Goal: Information Seeking & Learning: Learn about a topic

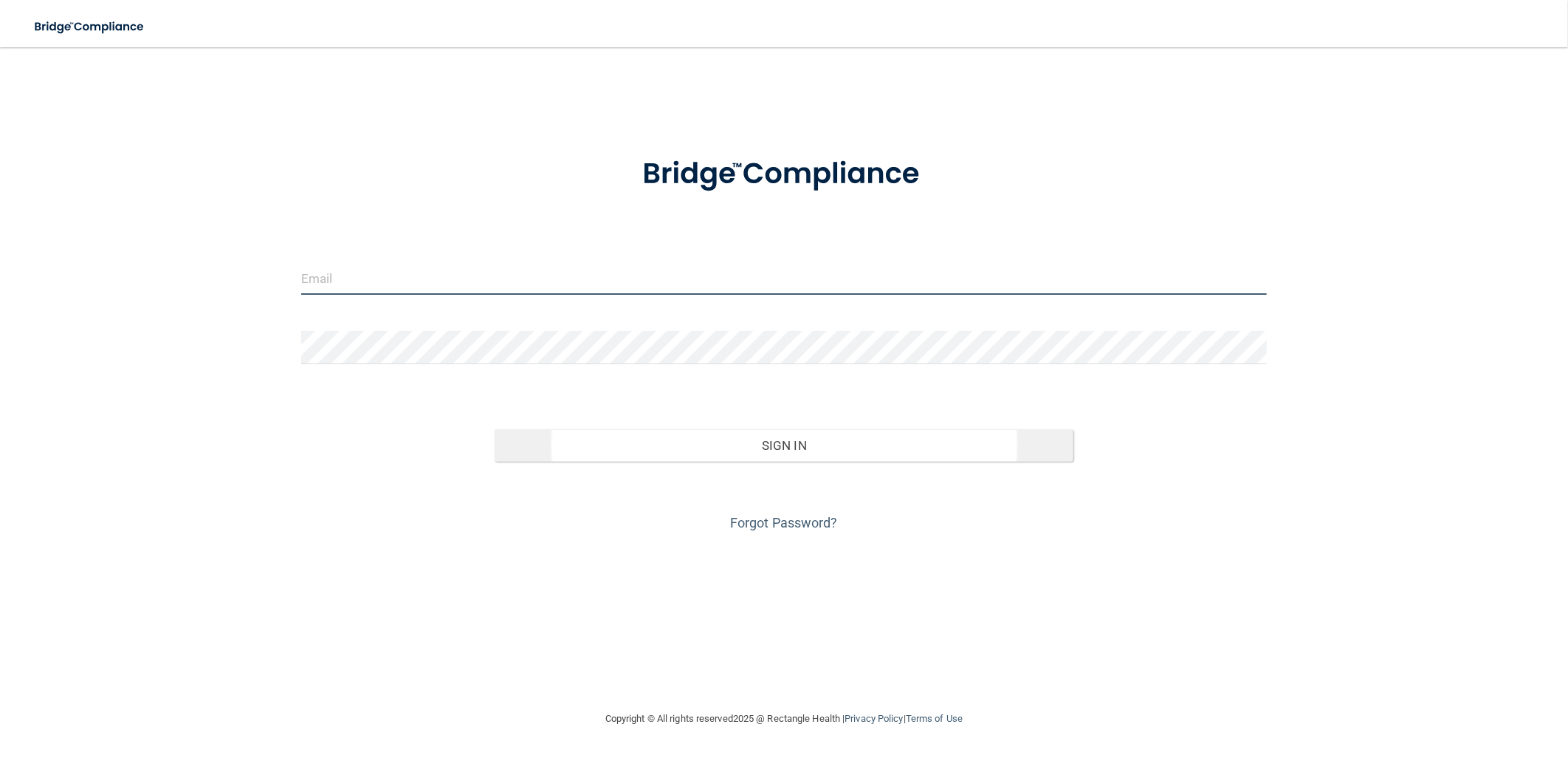
type input "[EMAIL_ADDRESS][DOMAIN_NAME]"
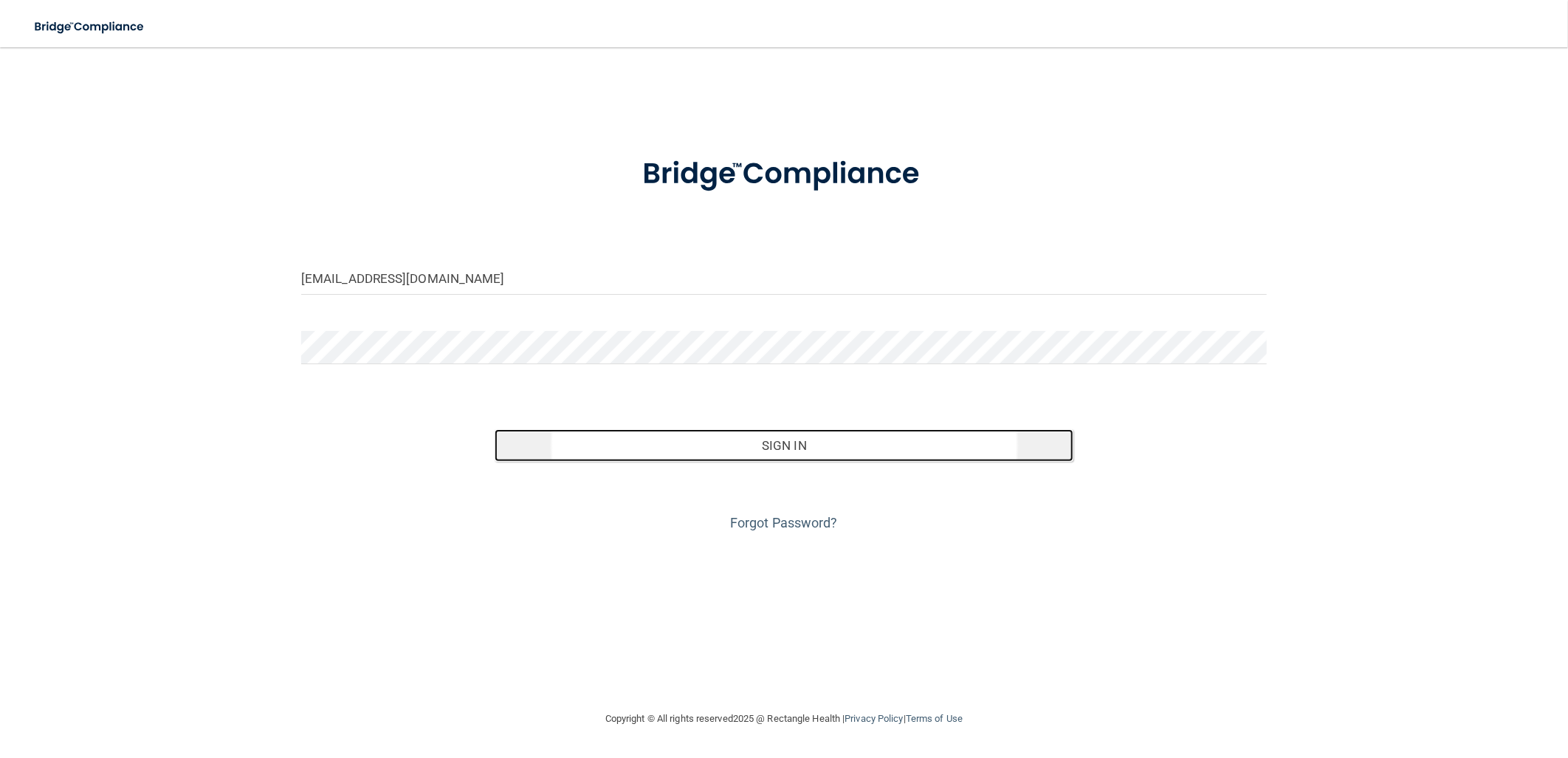
click at [799, 445] on button "Sign In" at bounding box center [784, 445] width 580 height 32
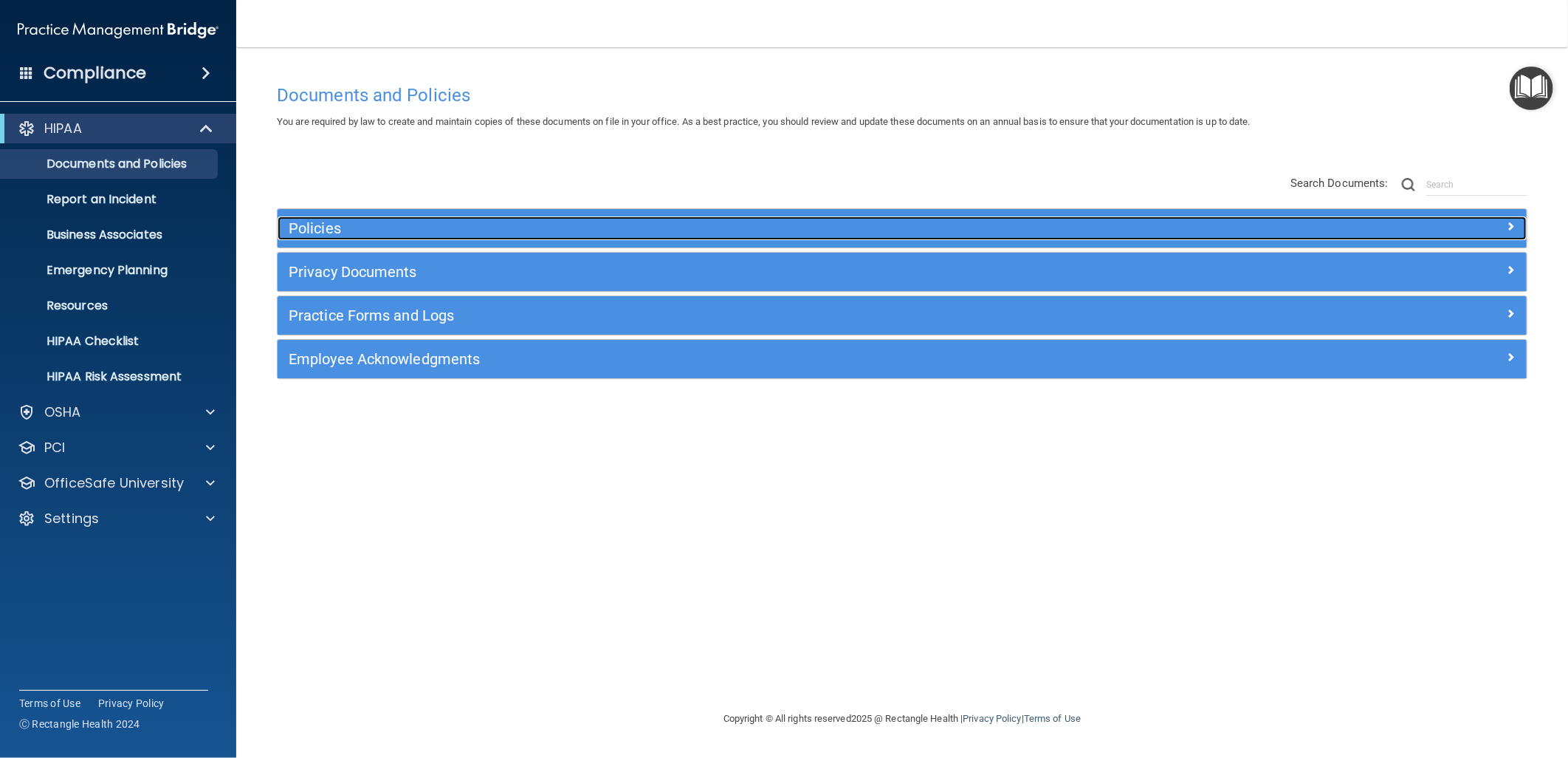
click at [418, 230] on h5 "Policies" at bounding box center [746, 228] width 915 height 16
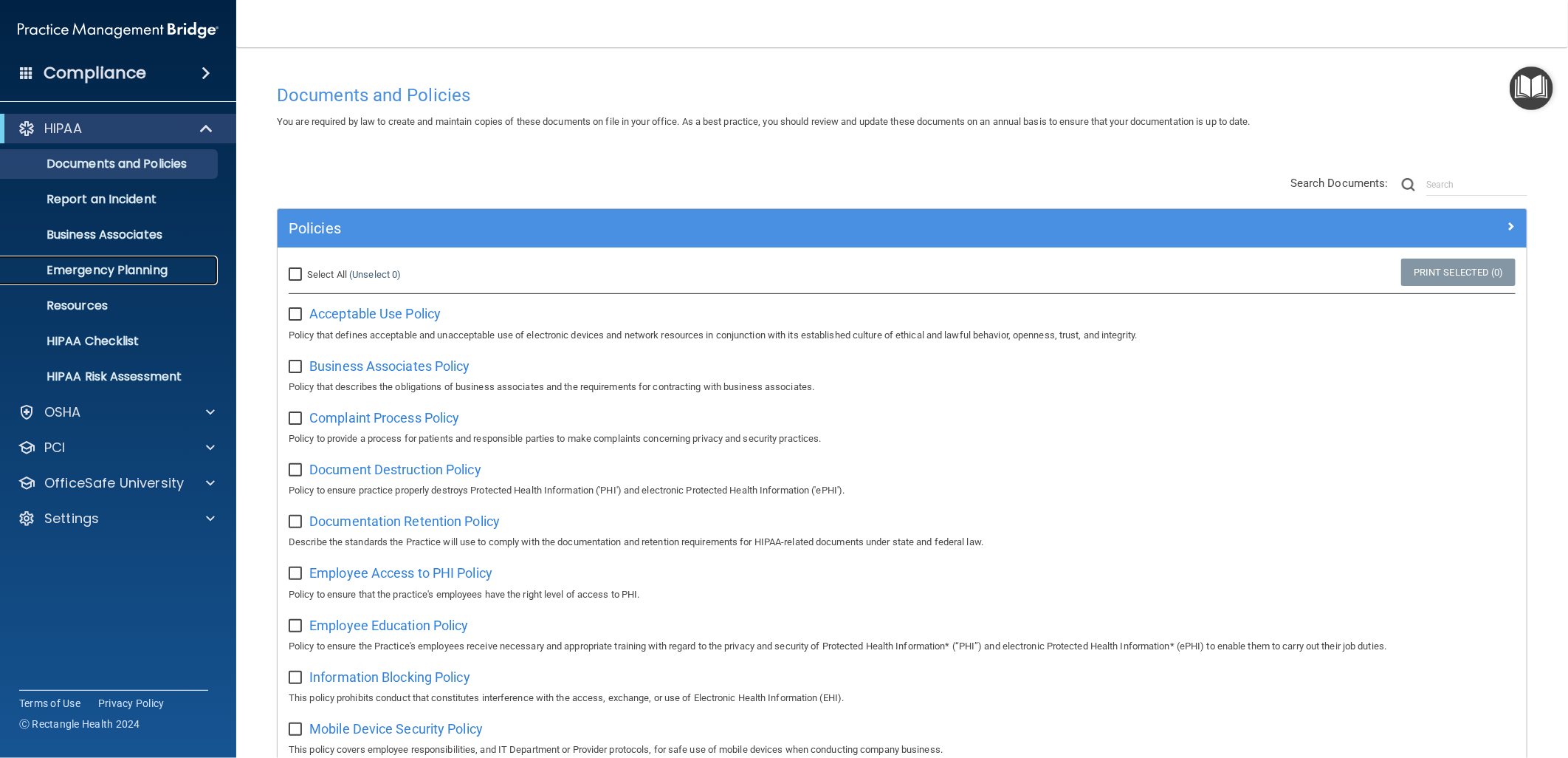
click at [156, 276] on p "Emergency Planning" at bounding box center [110, 270] width 201 height 15
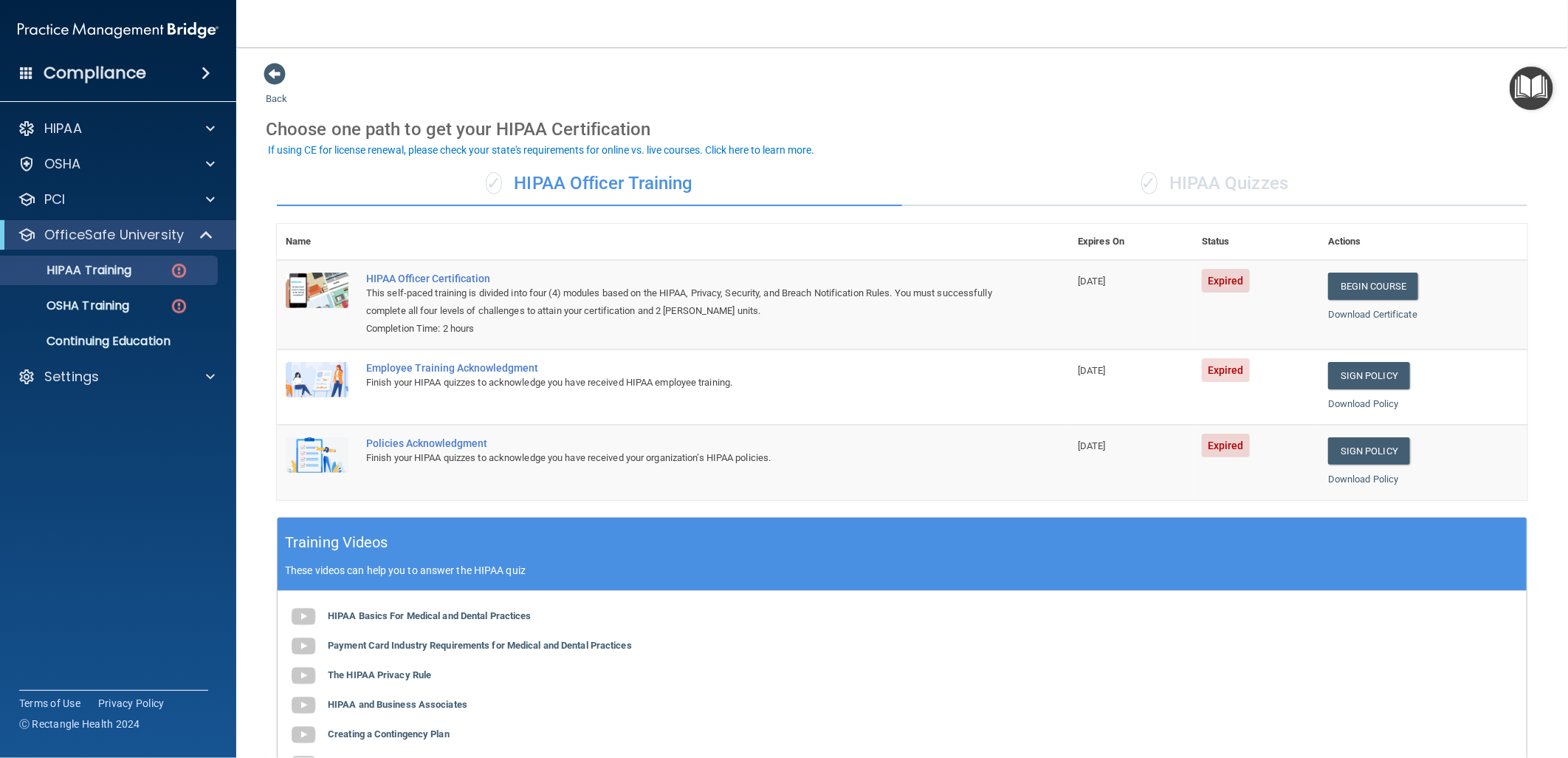
click at [1179, 185] on div "✓ HIPAA Quizzes" at bounding box center [1215, 184] width 625 height 45
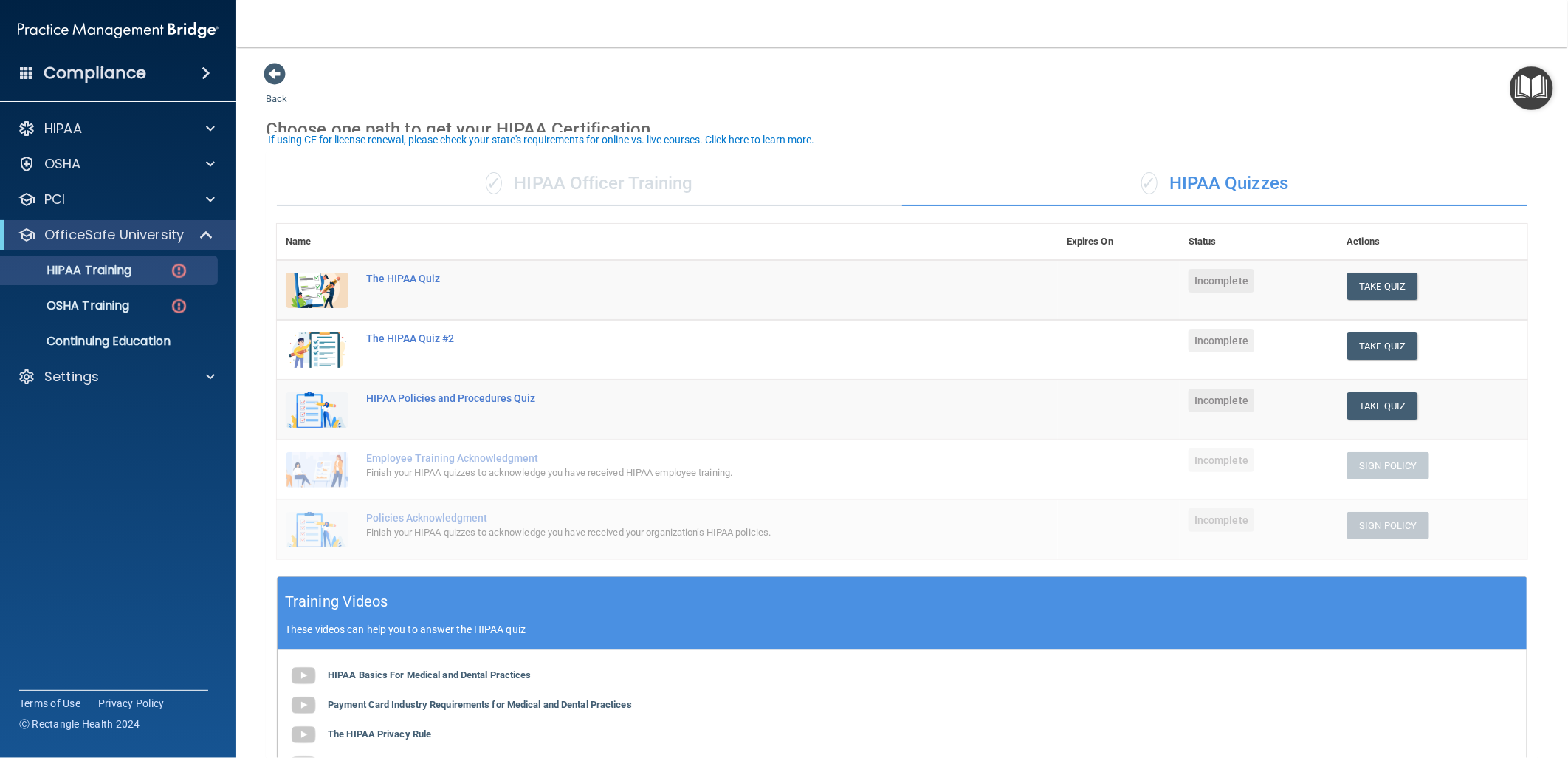
scroll to position [82, 0]
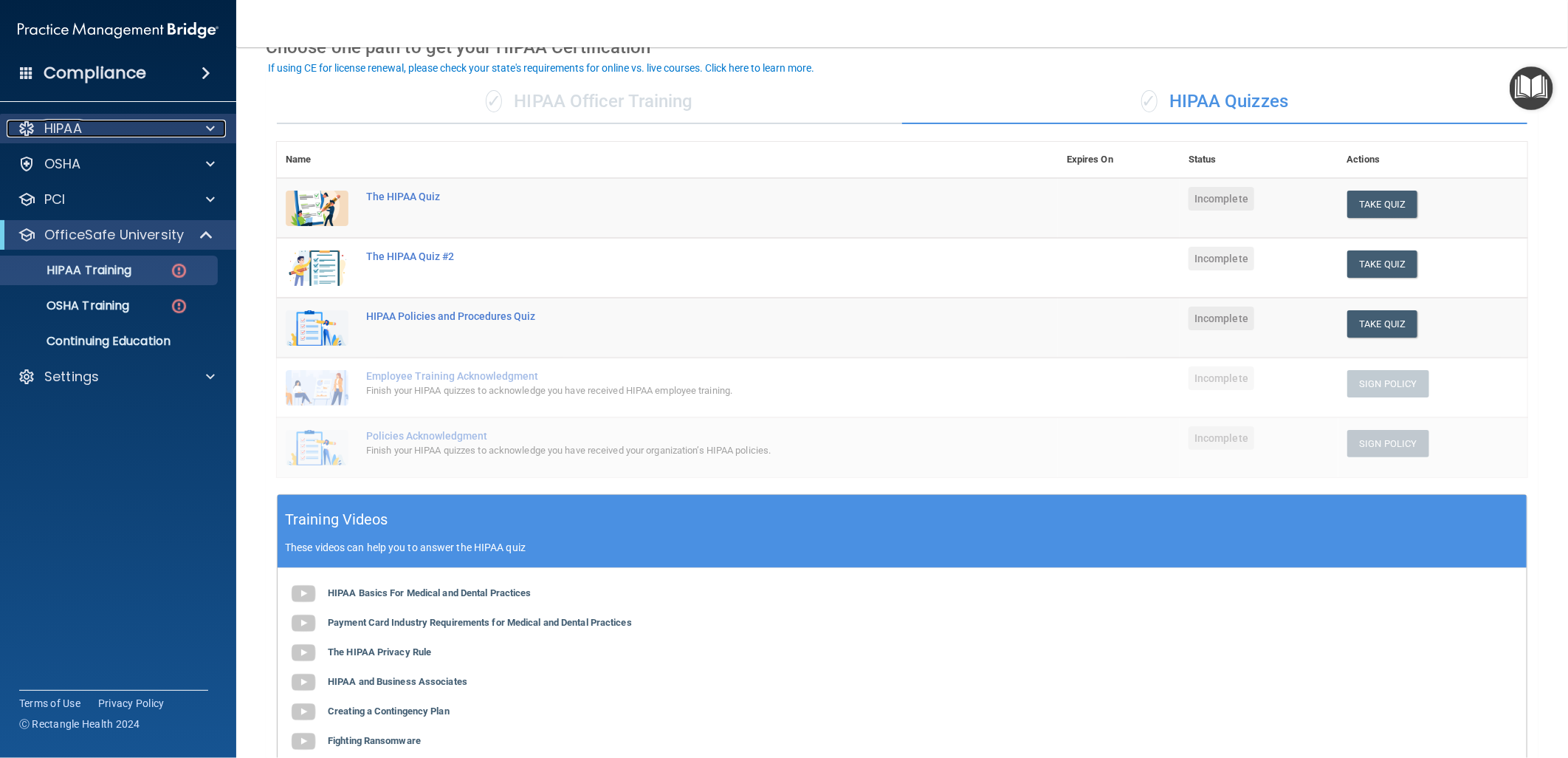
click at [177, 124] on div "HIPAA" at bounding box center [98, 128] width 183 height 18
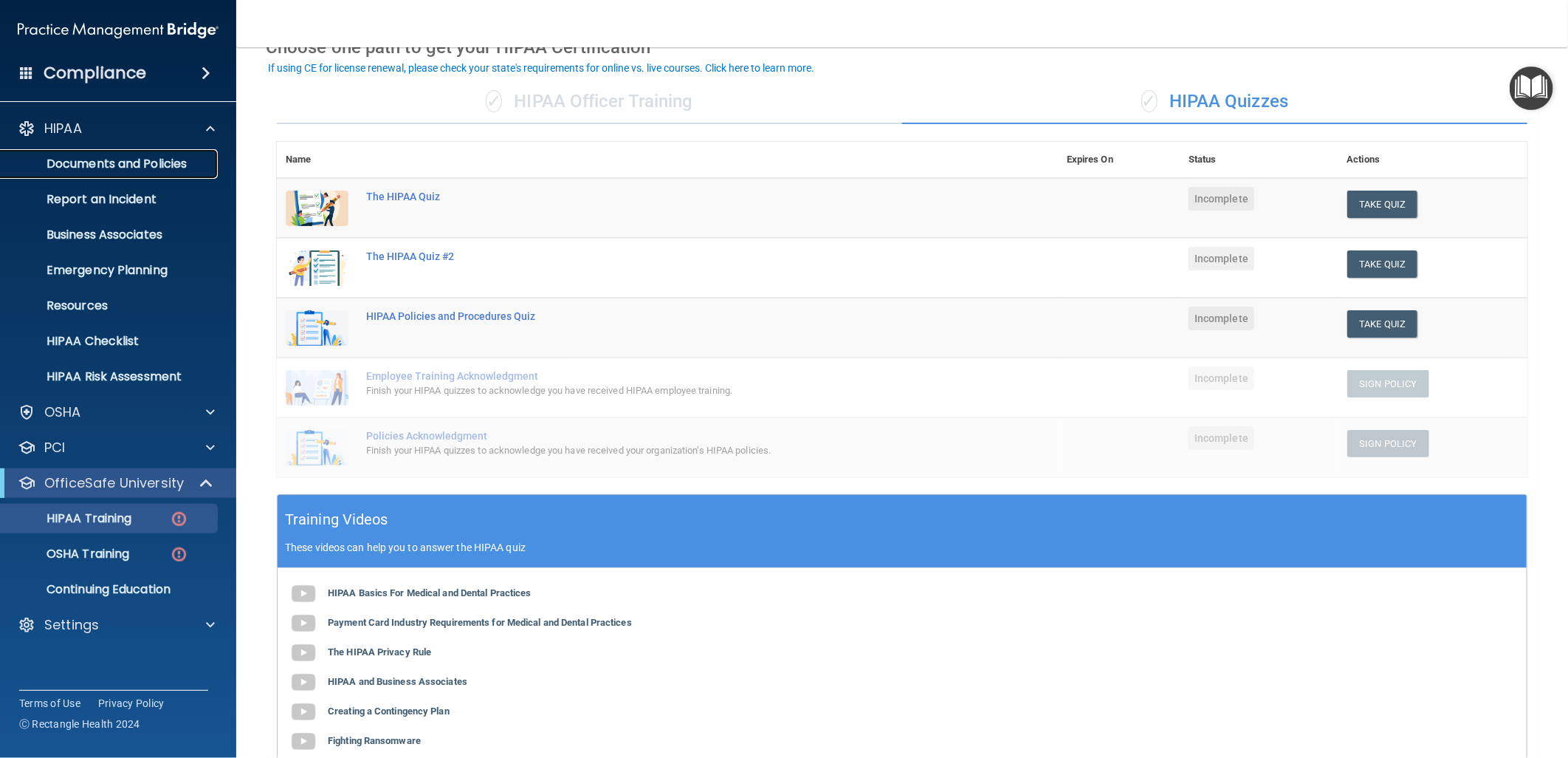
click at [165, 165] on p "Documents and Policies" at bounding box center [110, 164] width 201 height 15
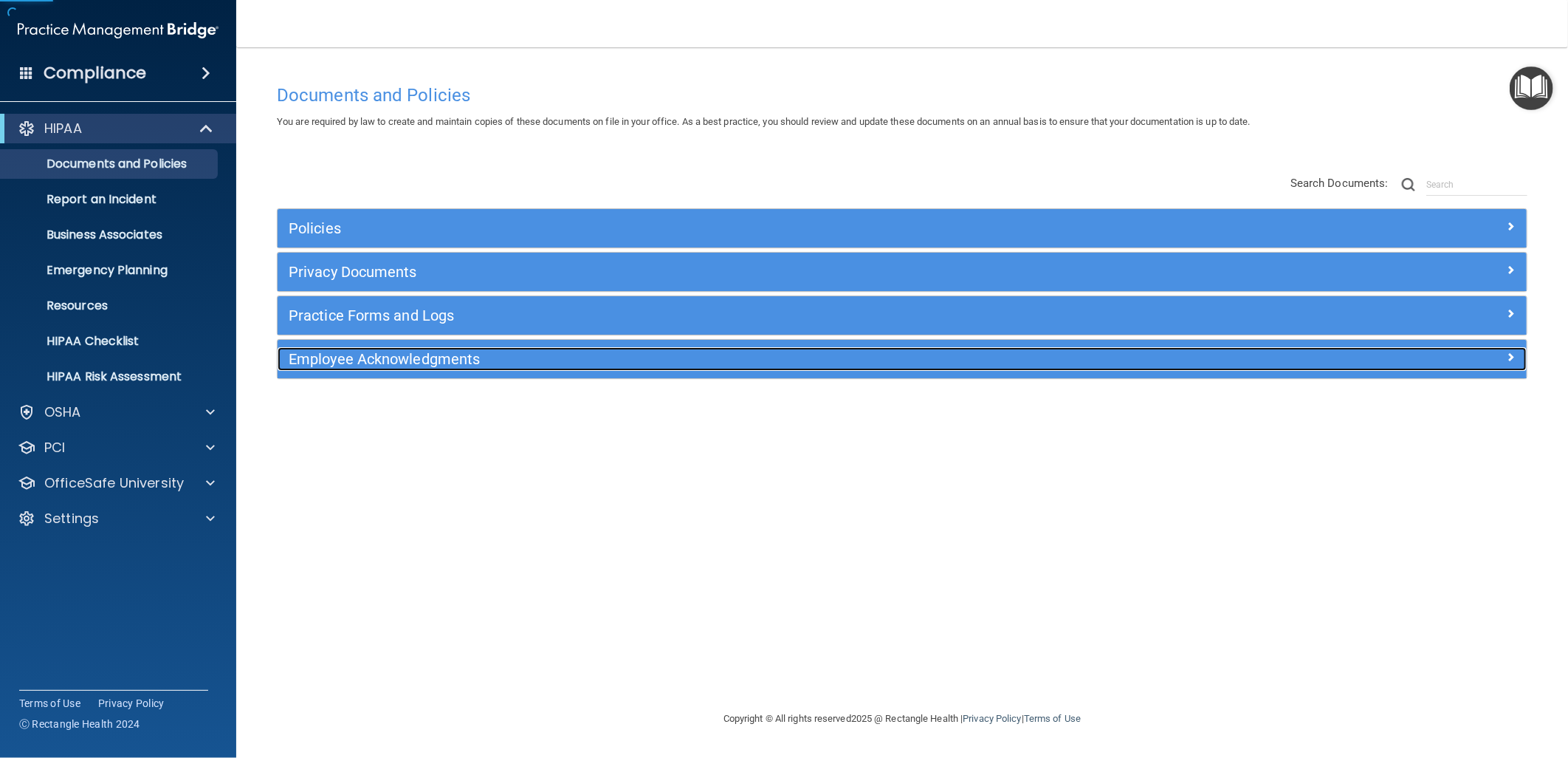
click at [547, 364] on h5 "Employee Acknowledgments" at bounding box center [746, 359] width 915 height 16
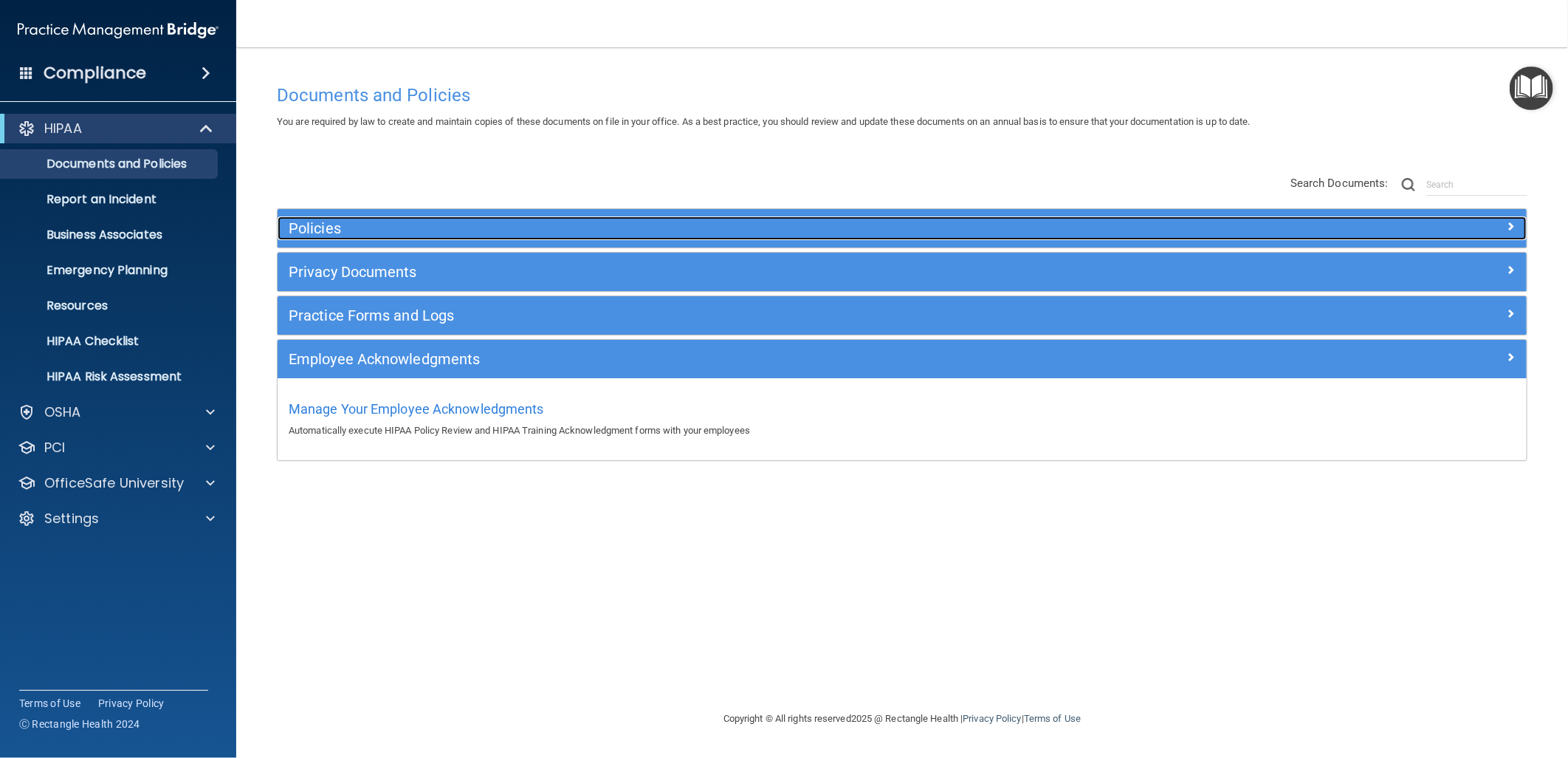
click at [608, 225] on h5 "Policies" at bounding box center [746, 228] width 915 height 16
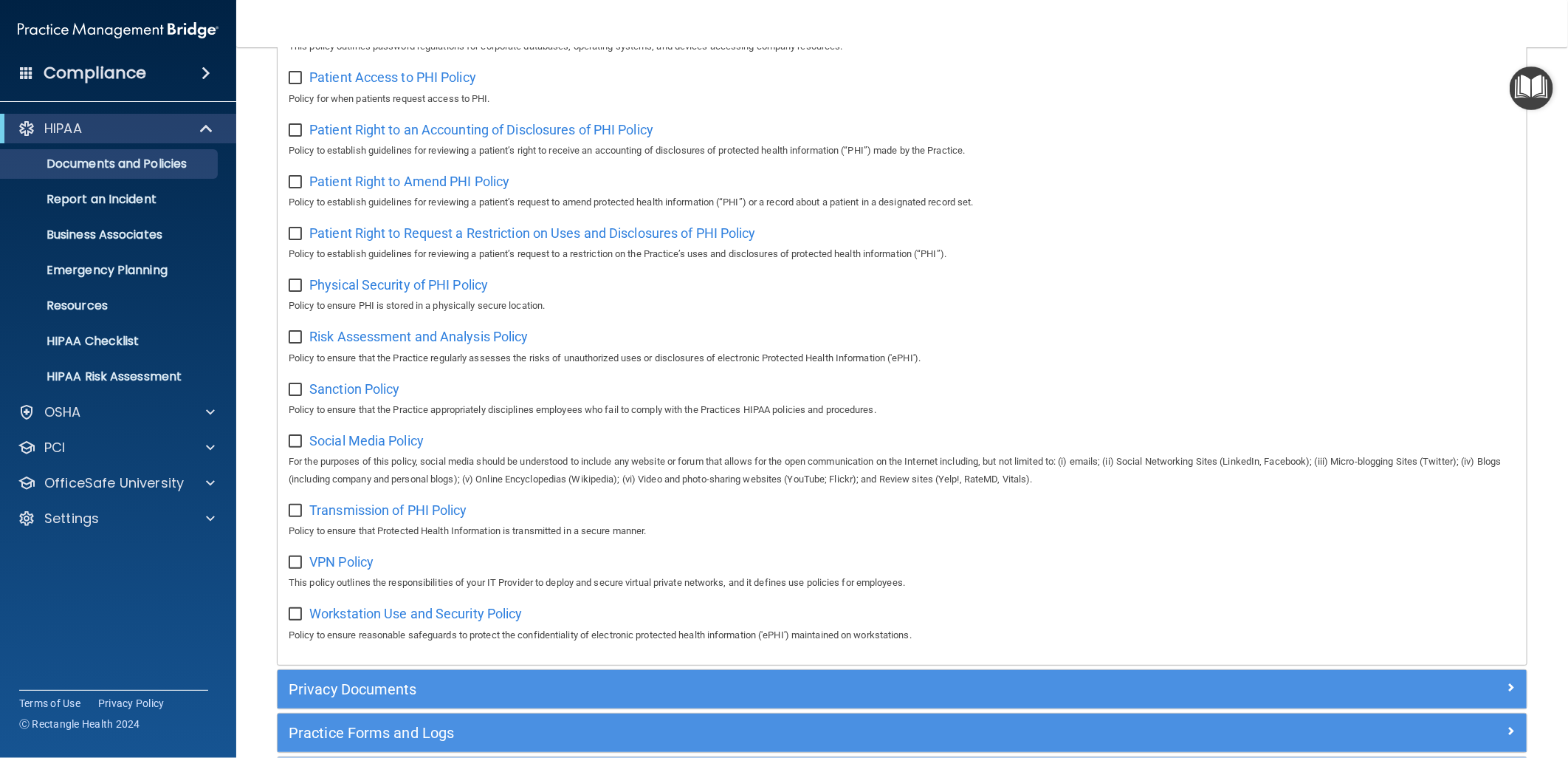
scroll to position [881, 0]
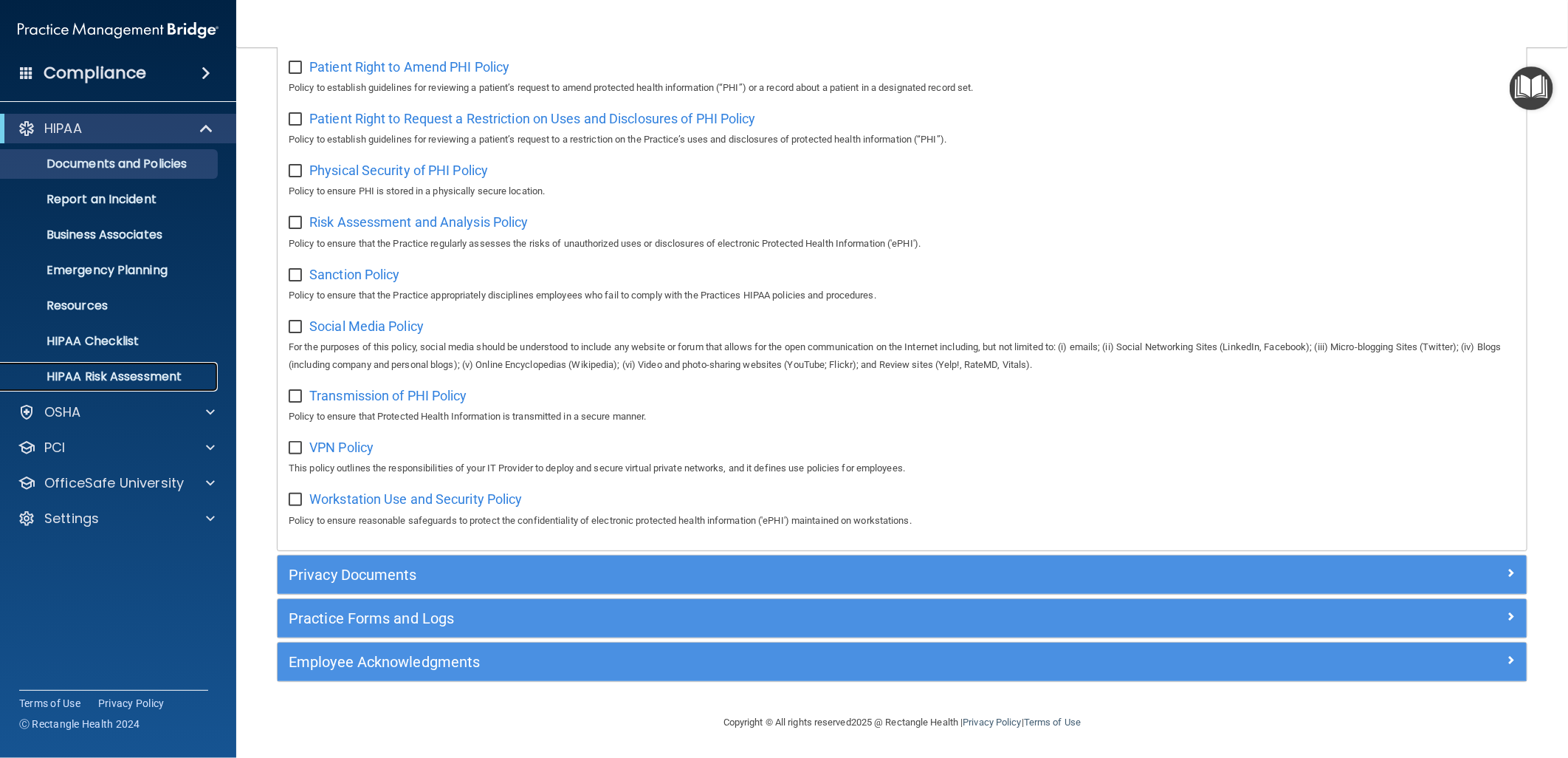
click at [160, 382] on p "HIPAA Risk Assessment" at bounding box center [110, 376] width 201 height 15
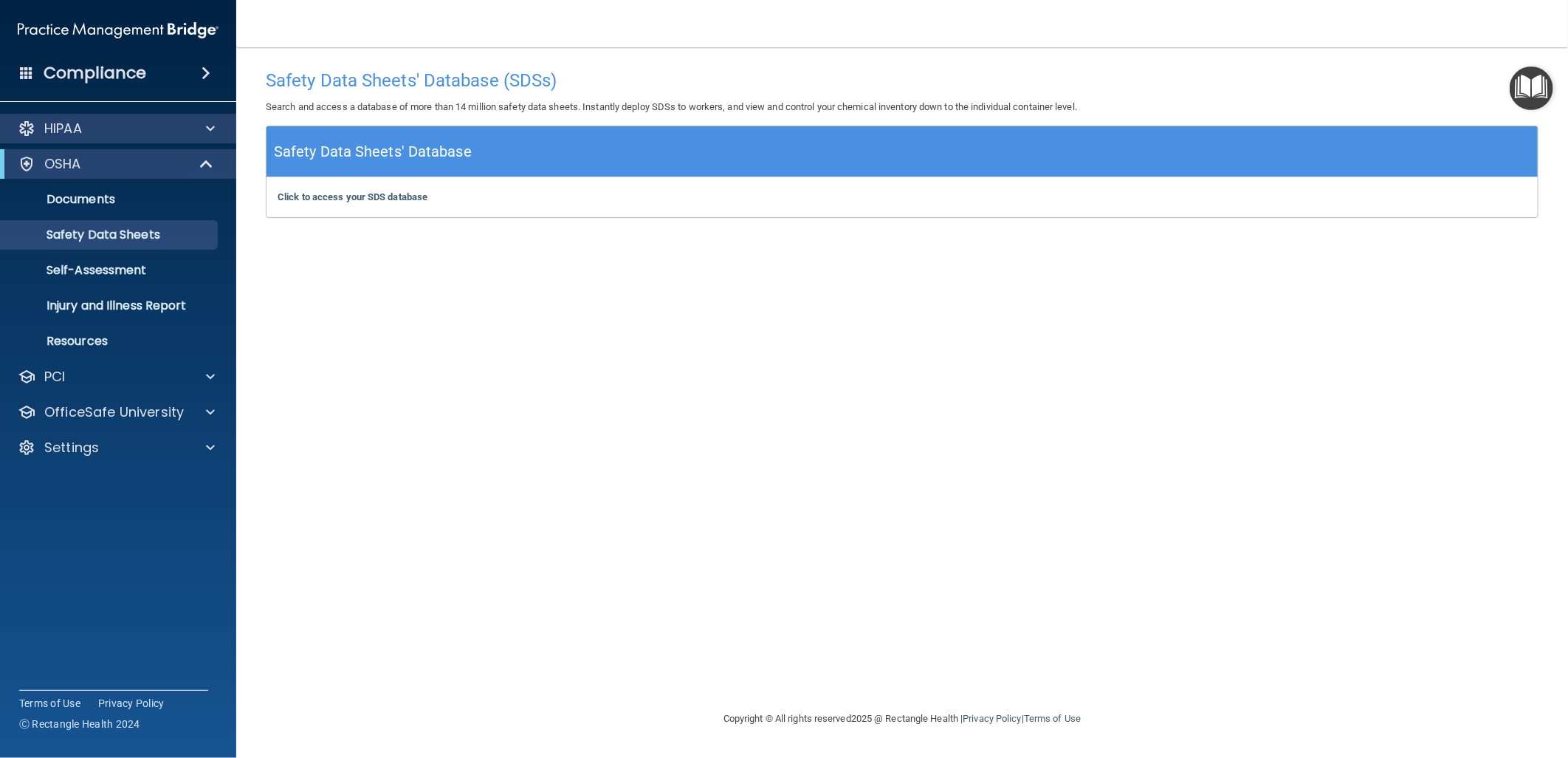
click at [175, 117] on div "HIPAA" at bounding box center [118, 128] width 237 height 29
click at [173, 133] on div "HIPAA" at bounding box center [98, 128] width 183 height 18
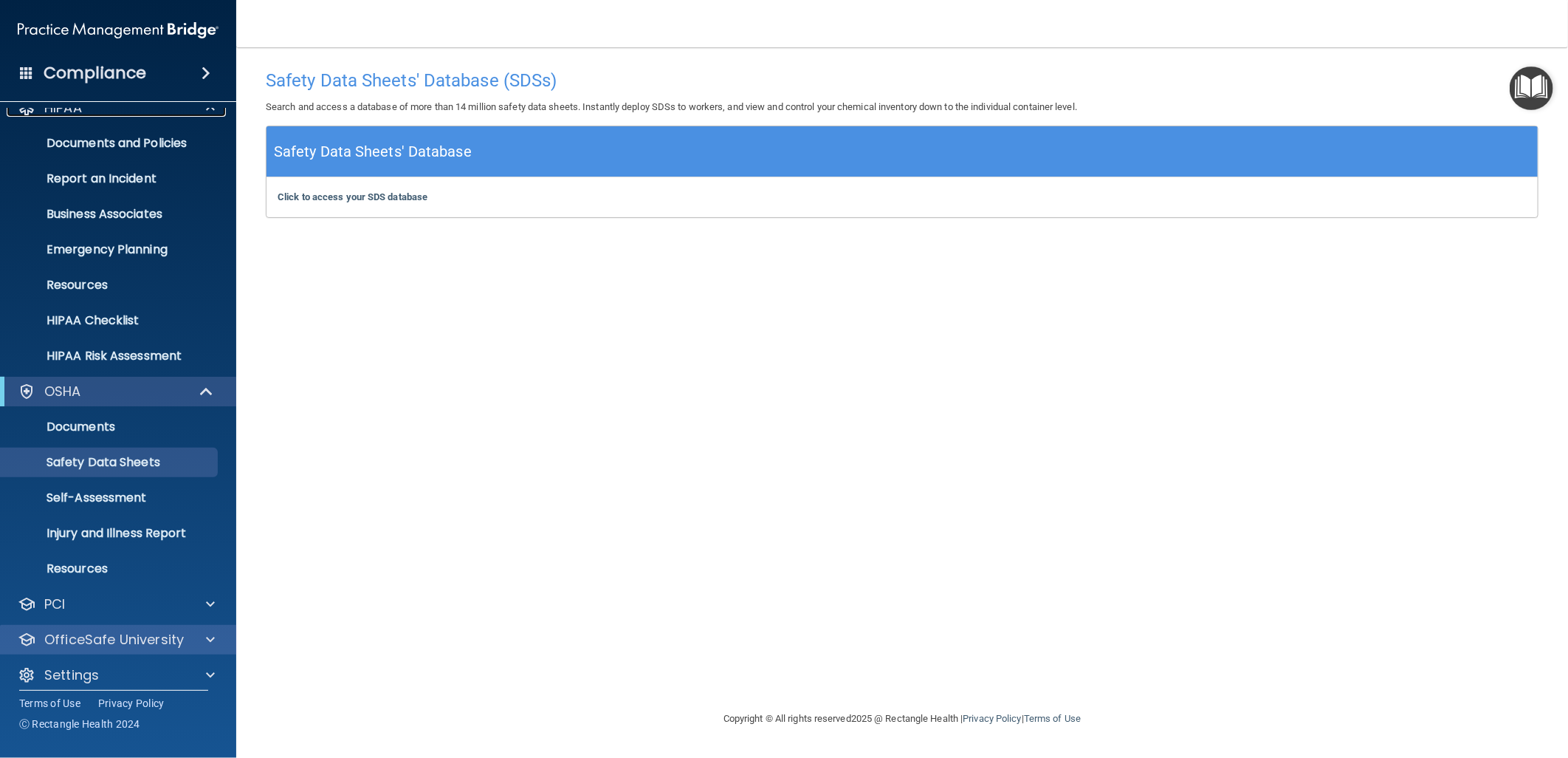
scroll to position [31, 0]
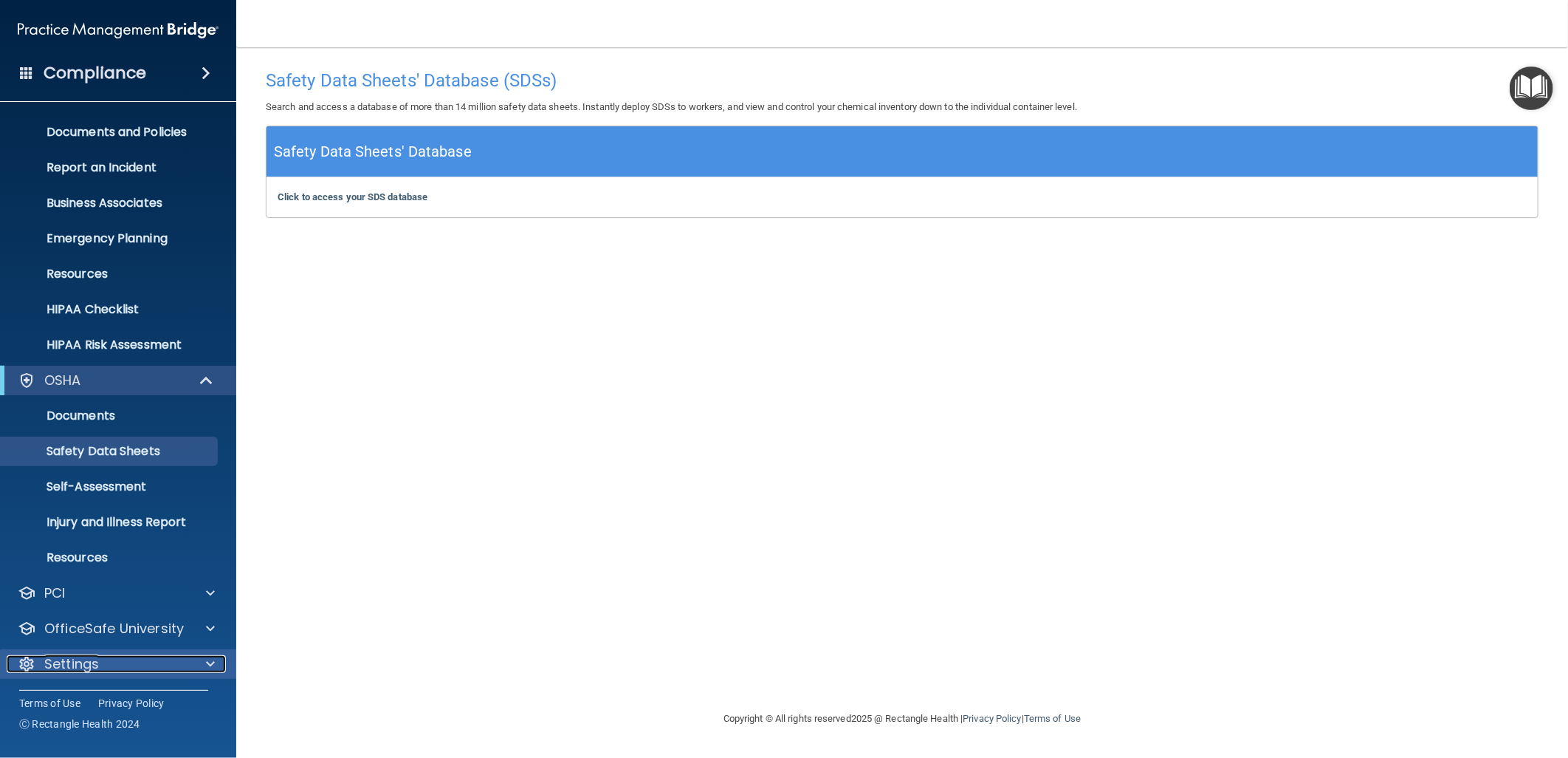
click at [134, 658] on div "Settings" at bounding box center [98, 664] width 183 height 18
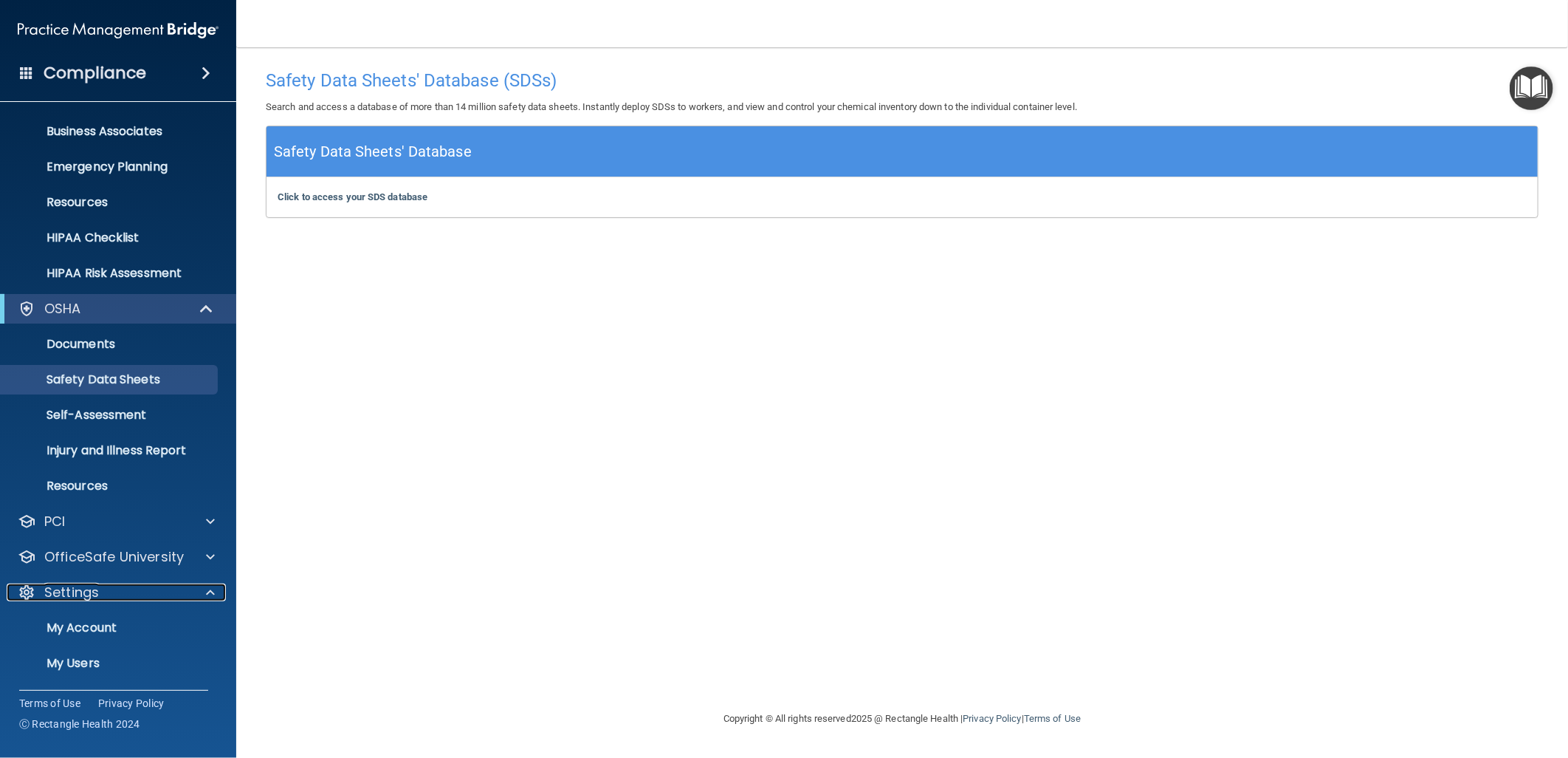
scroll to position [173, 0]
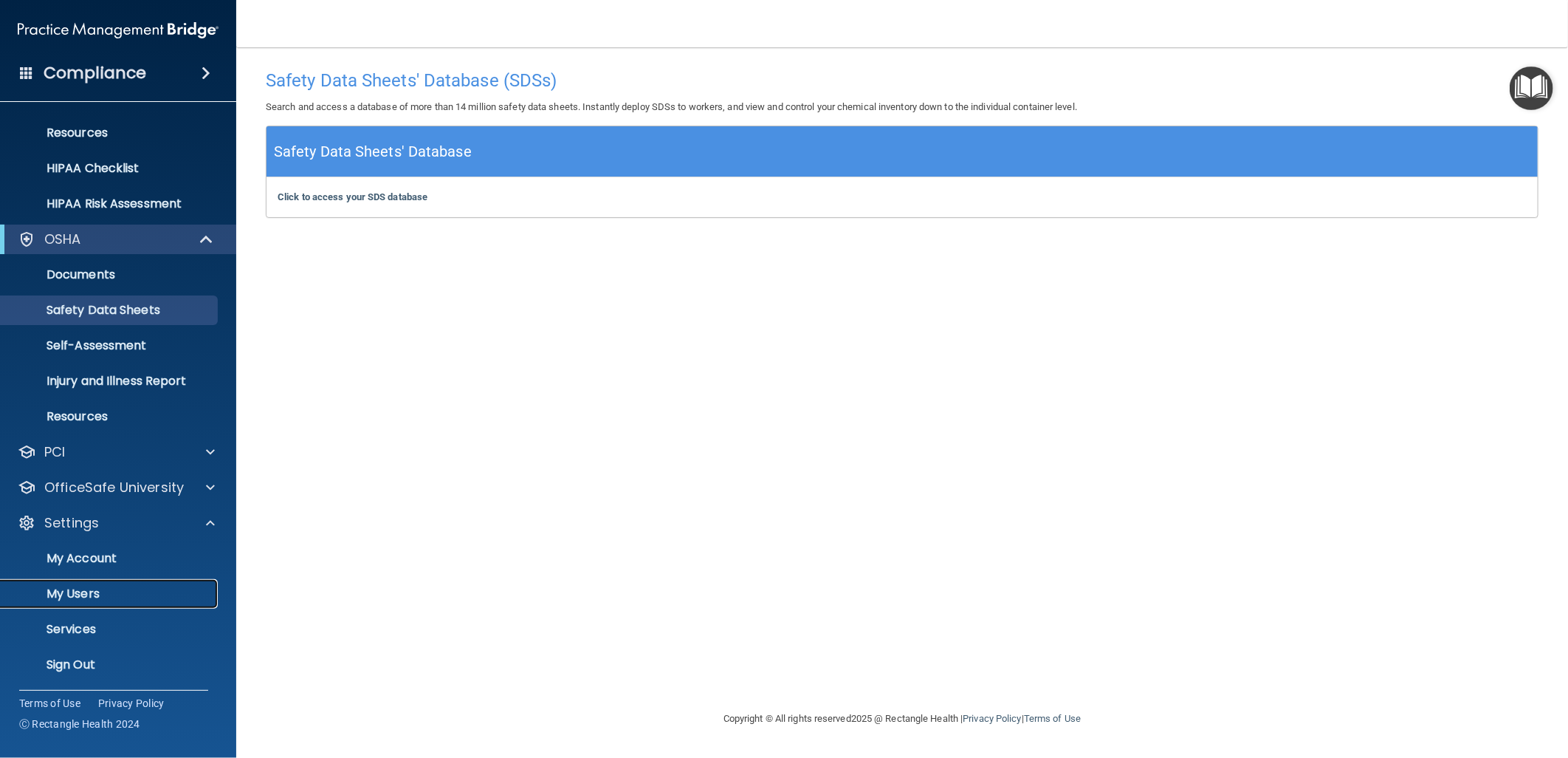
click at [84, 591] on p "My Users" at bounding box center [110, 593] width 201 height 15
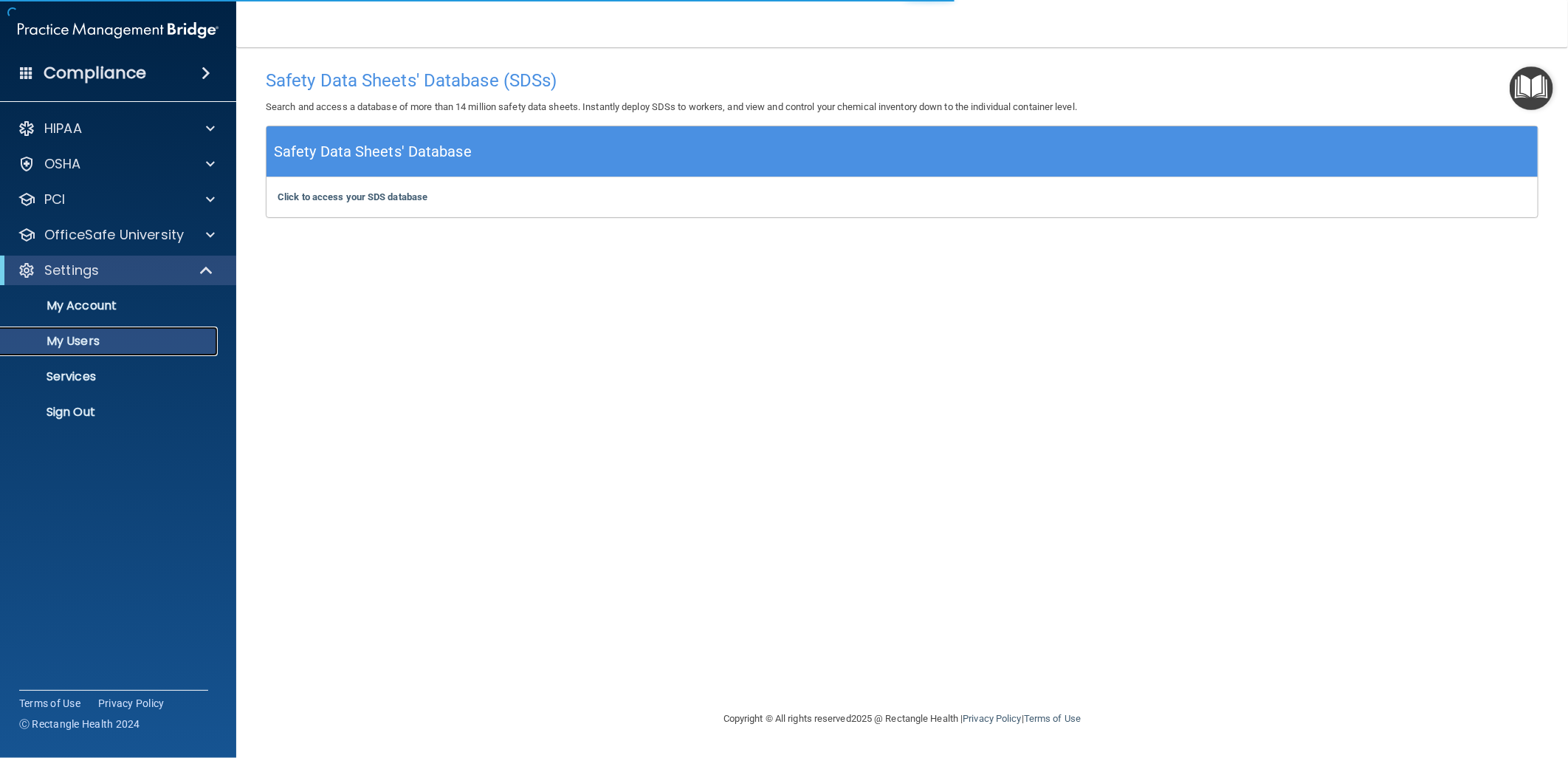
select select "20"
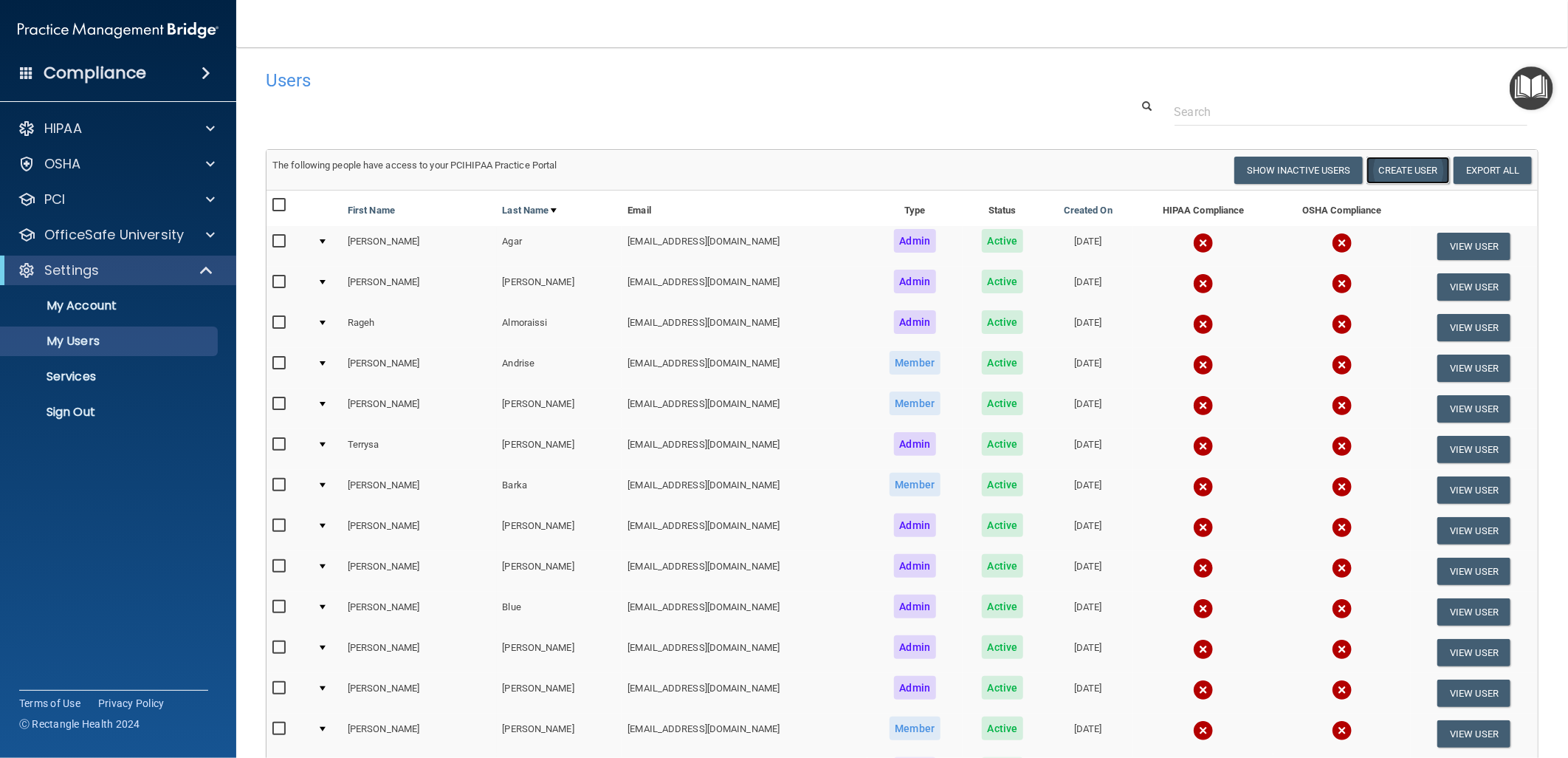
click at [1400, 165] on button "Create User" at bounding box center [1408, 170] width 84 height 28
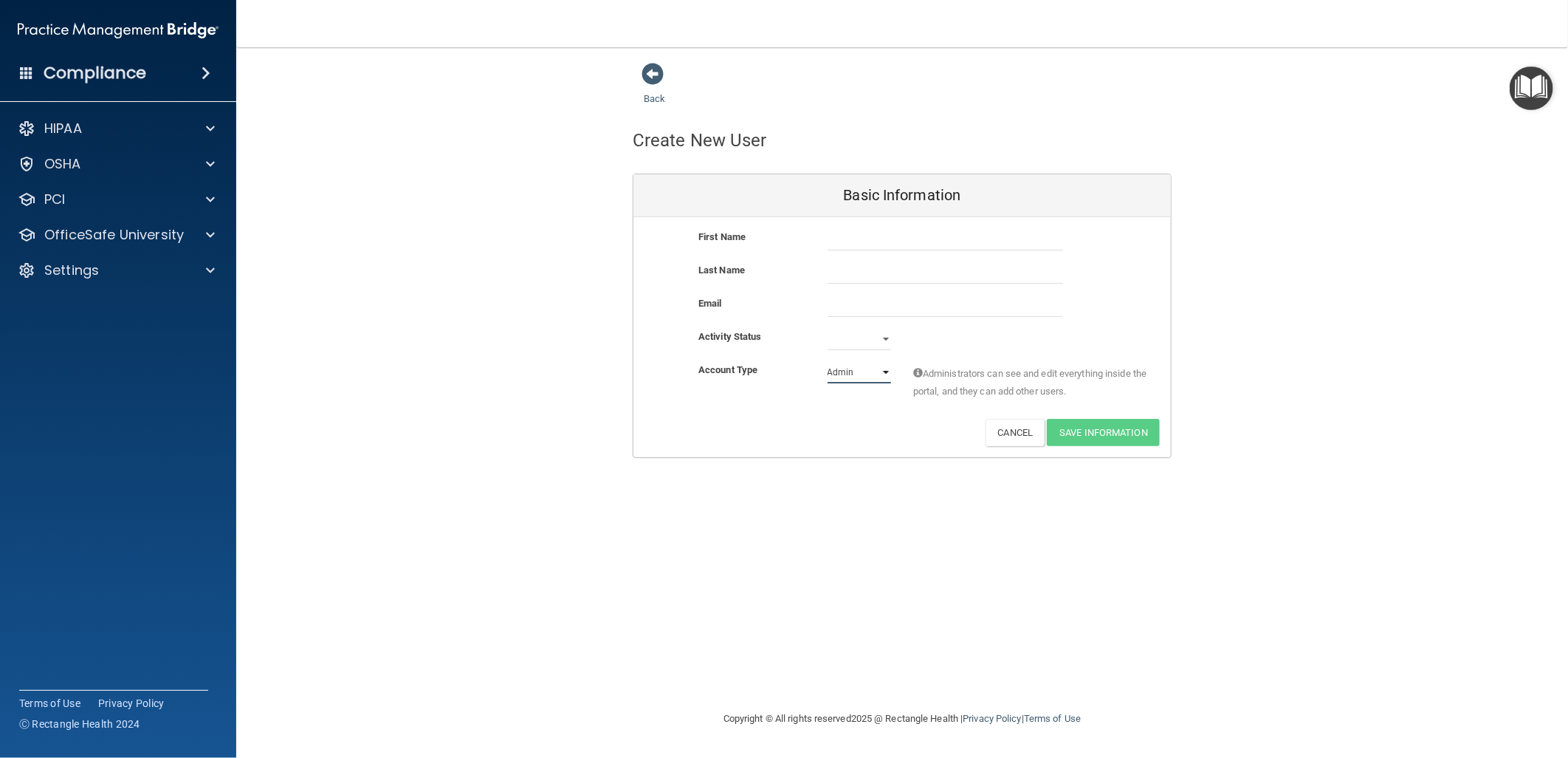
click at [864, 368] on select "Admin Member" at bounding box center [859, 372] width 64 height 22
select select "practice_member"
click at [828, 361] on select "Admin Member" at bounding box center [859, 372] width 64 height 22
click at [129, 234] on p "OfficeSafe University" at bounding box center [114, 234] width 140 height 18
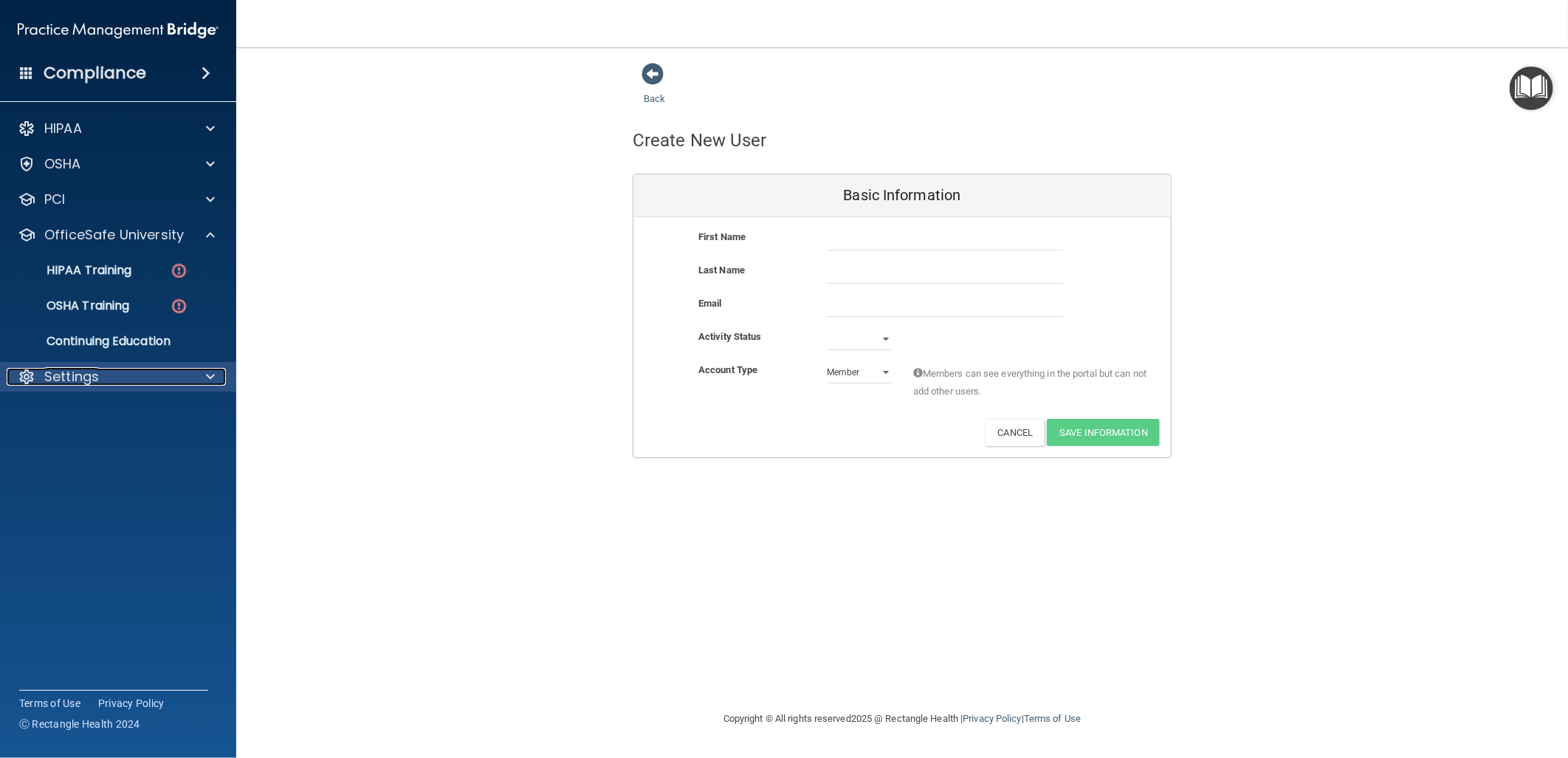
click at [151, 374] on div "Settings" at bounding box center [98, 376] width 183 height 18
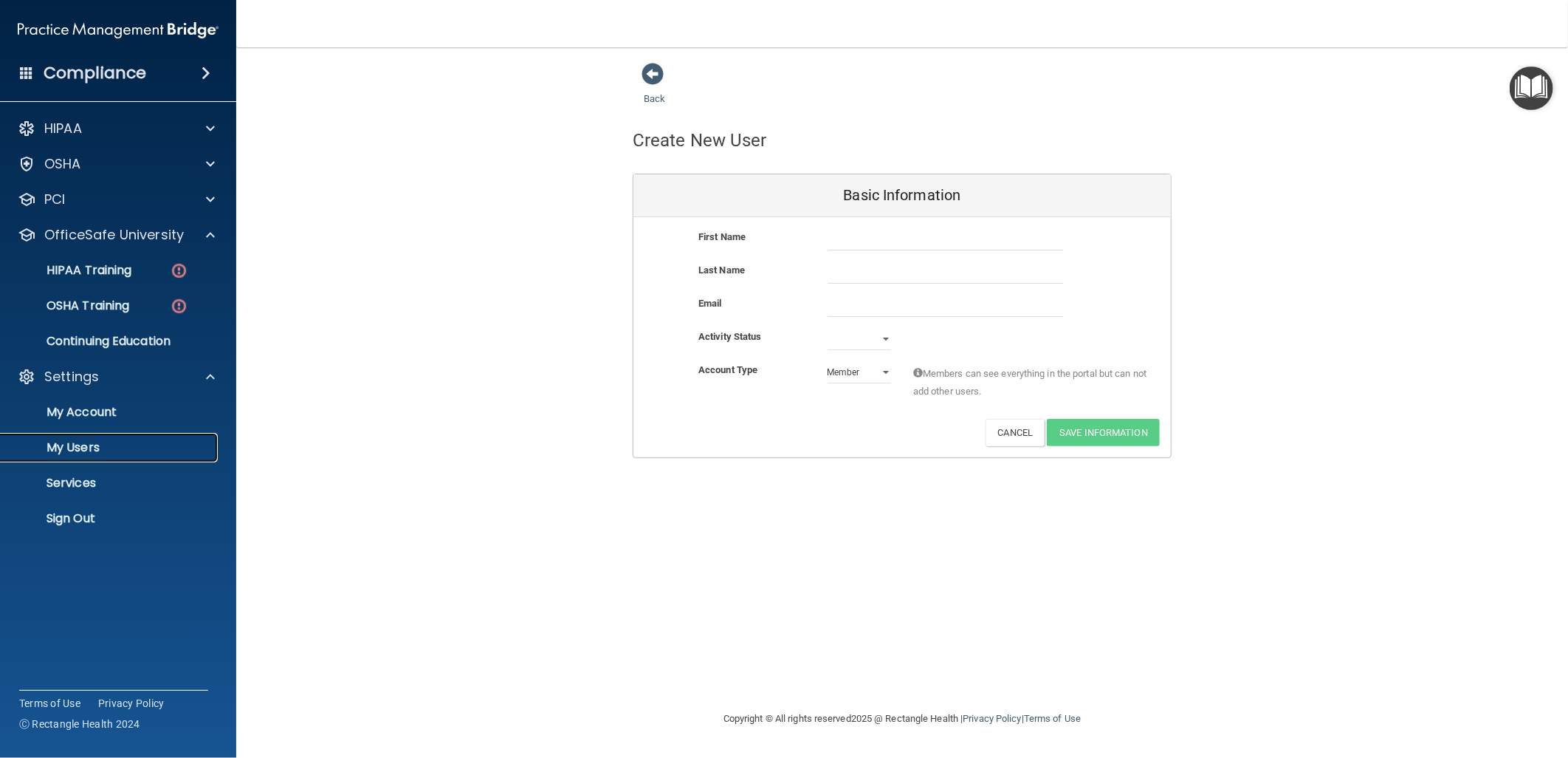
click at [108, 451] on p "My Users" at bounding box center [110, 447] width 201 height 15
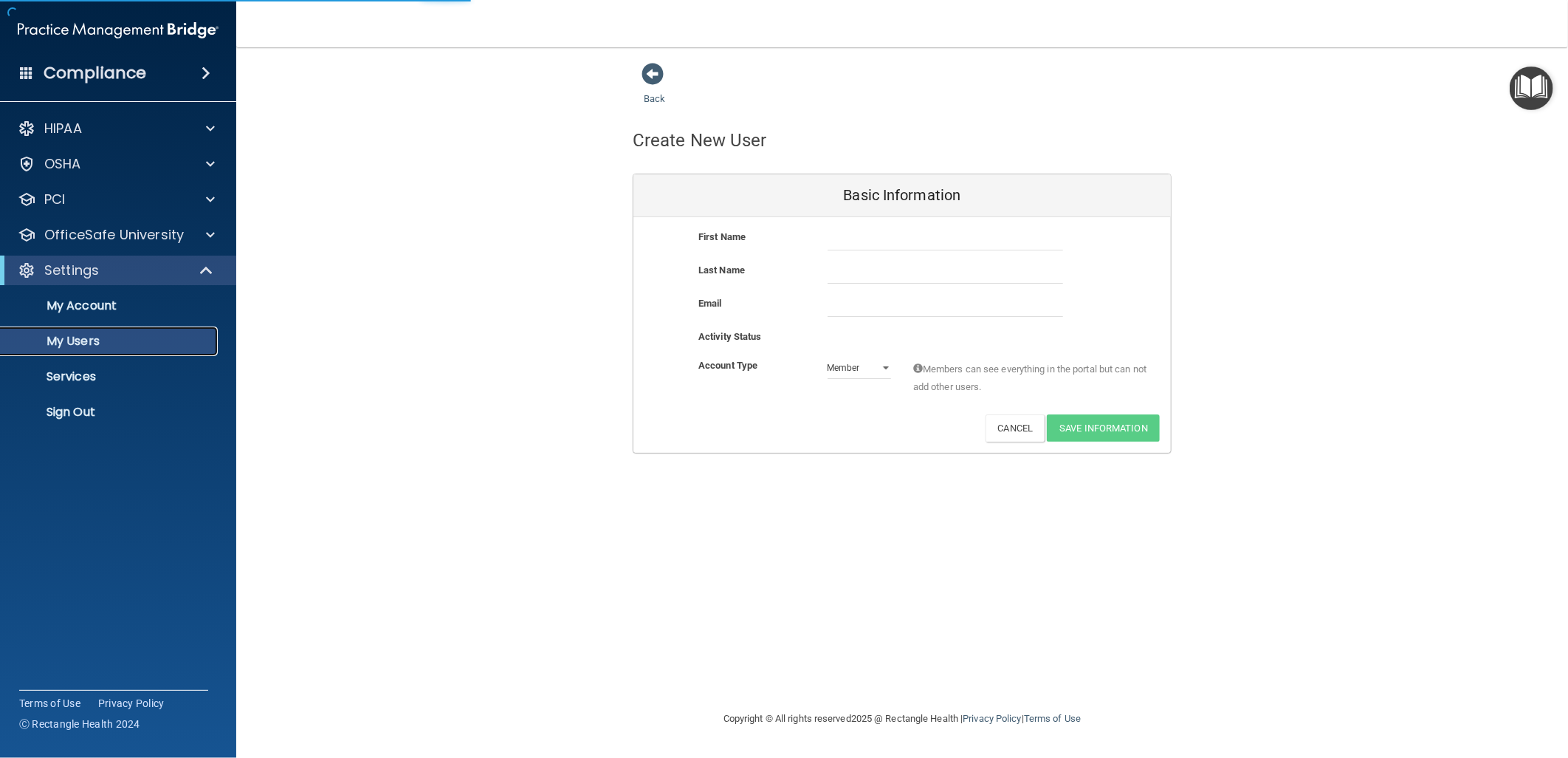
select select "20"
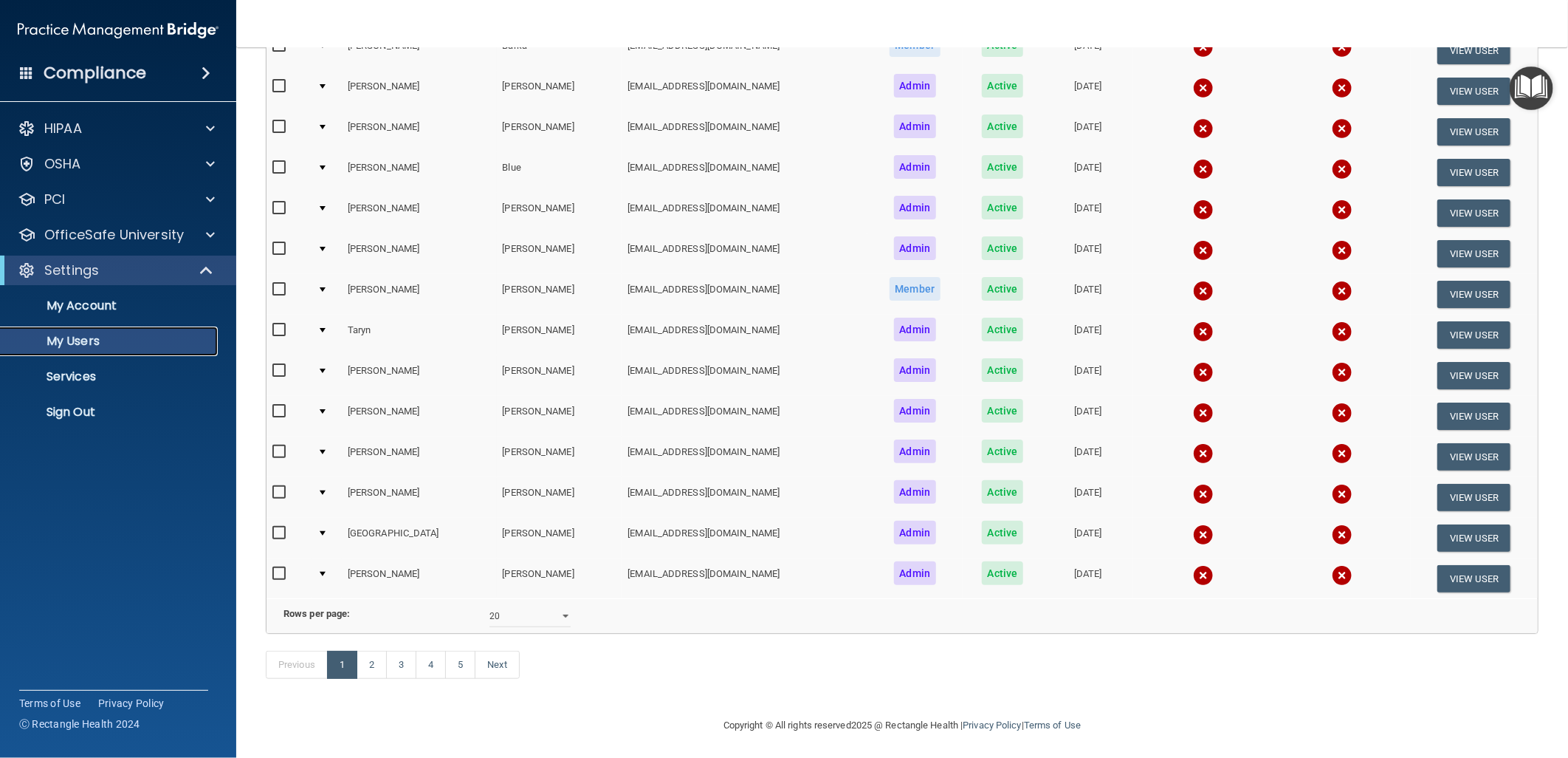
scroll to position [455, 0]
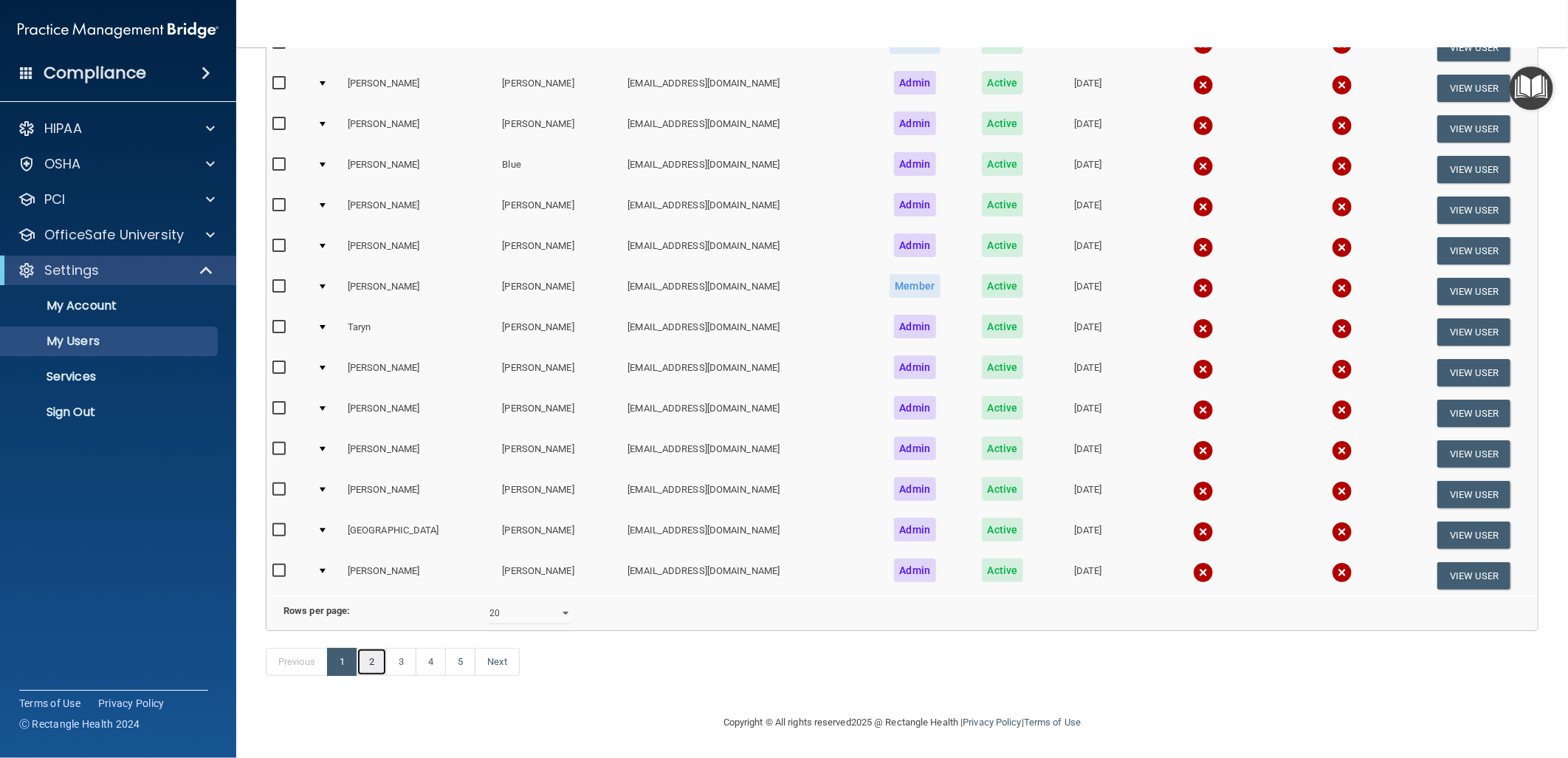
click at [375, 662] on link "2" at bounding box center [371, 661] width 30 height 28
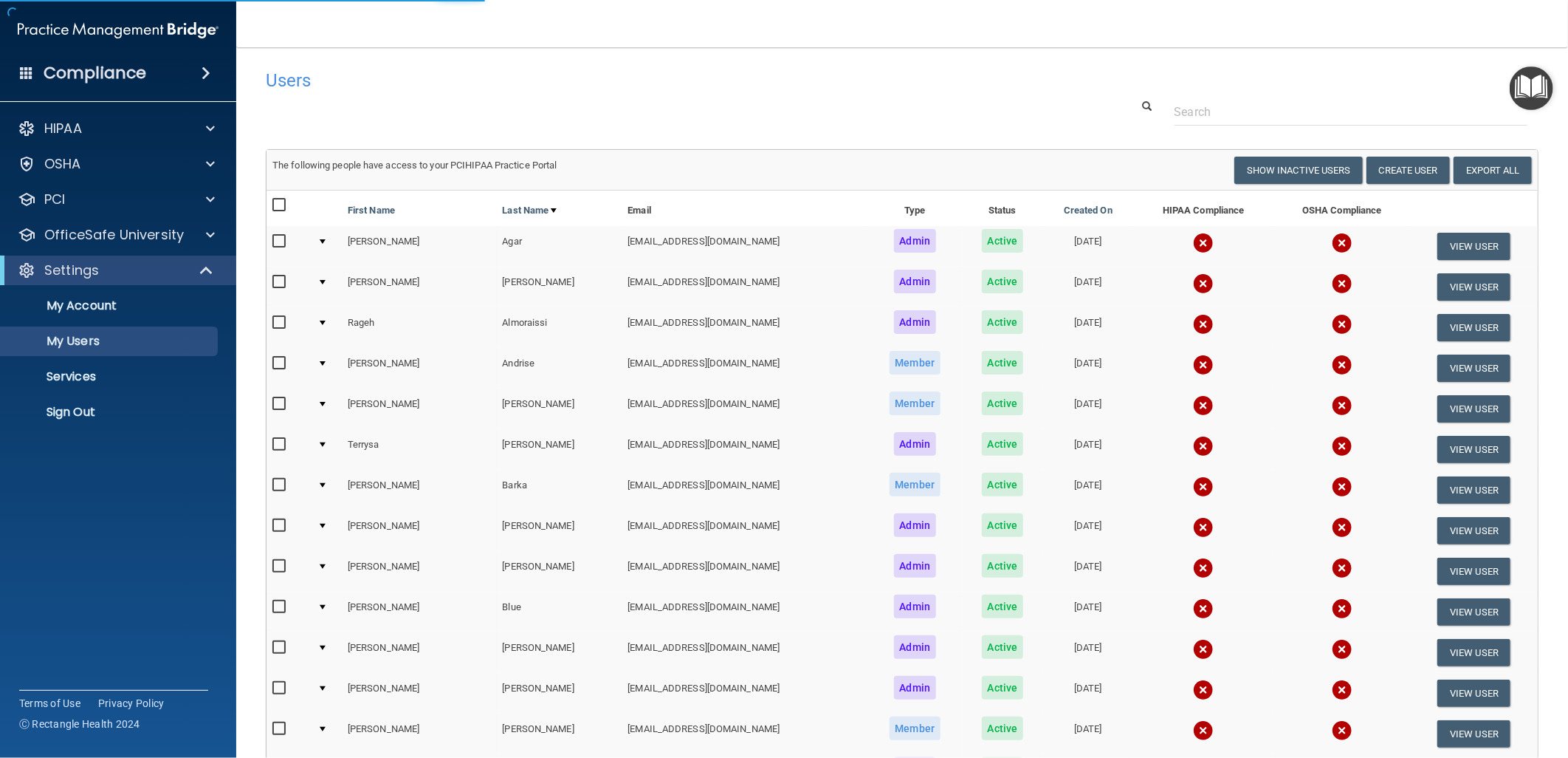
select select "20"
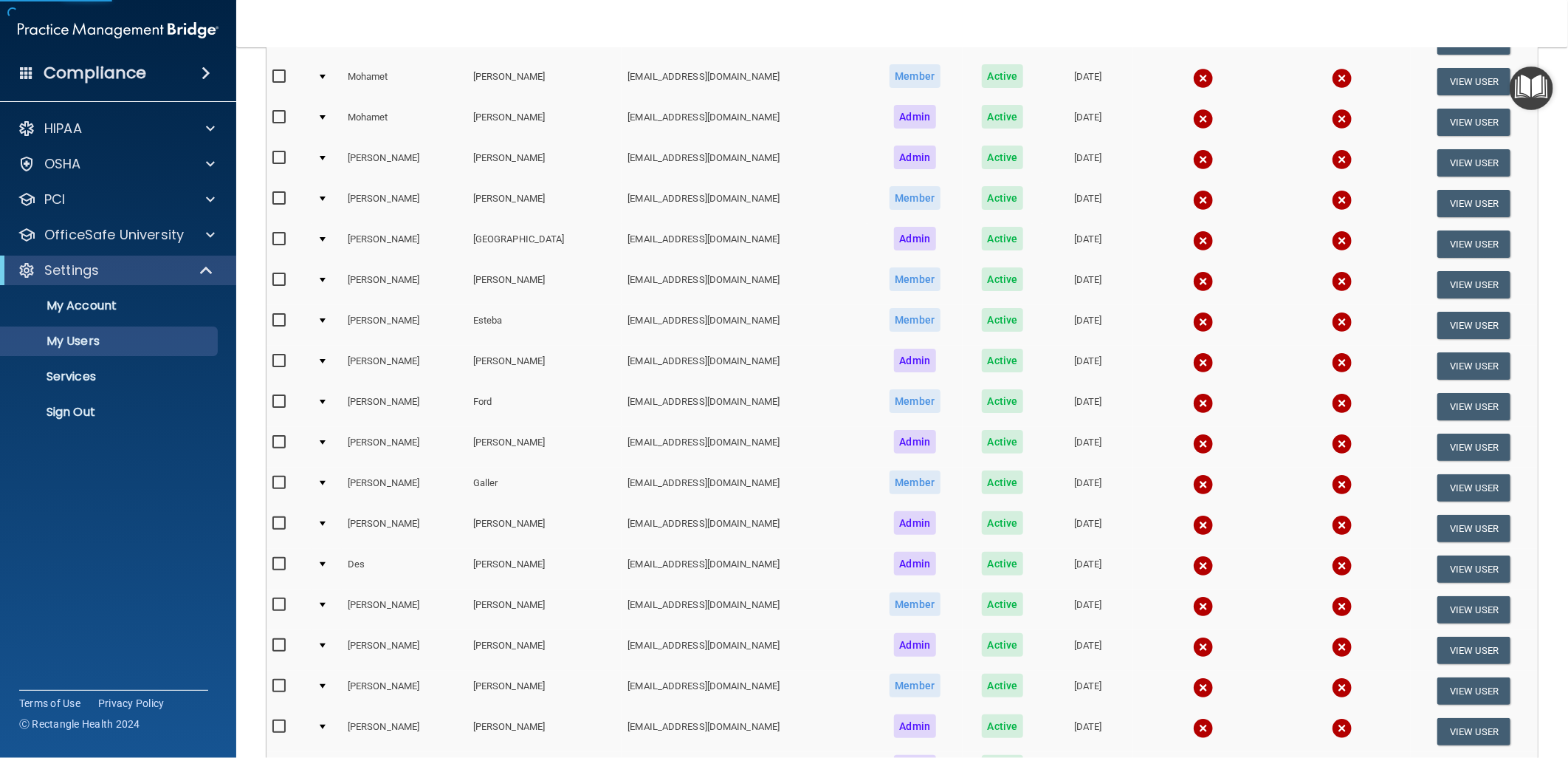
scroll to position [455, 0]
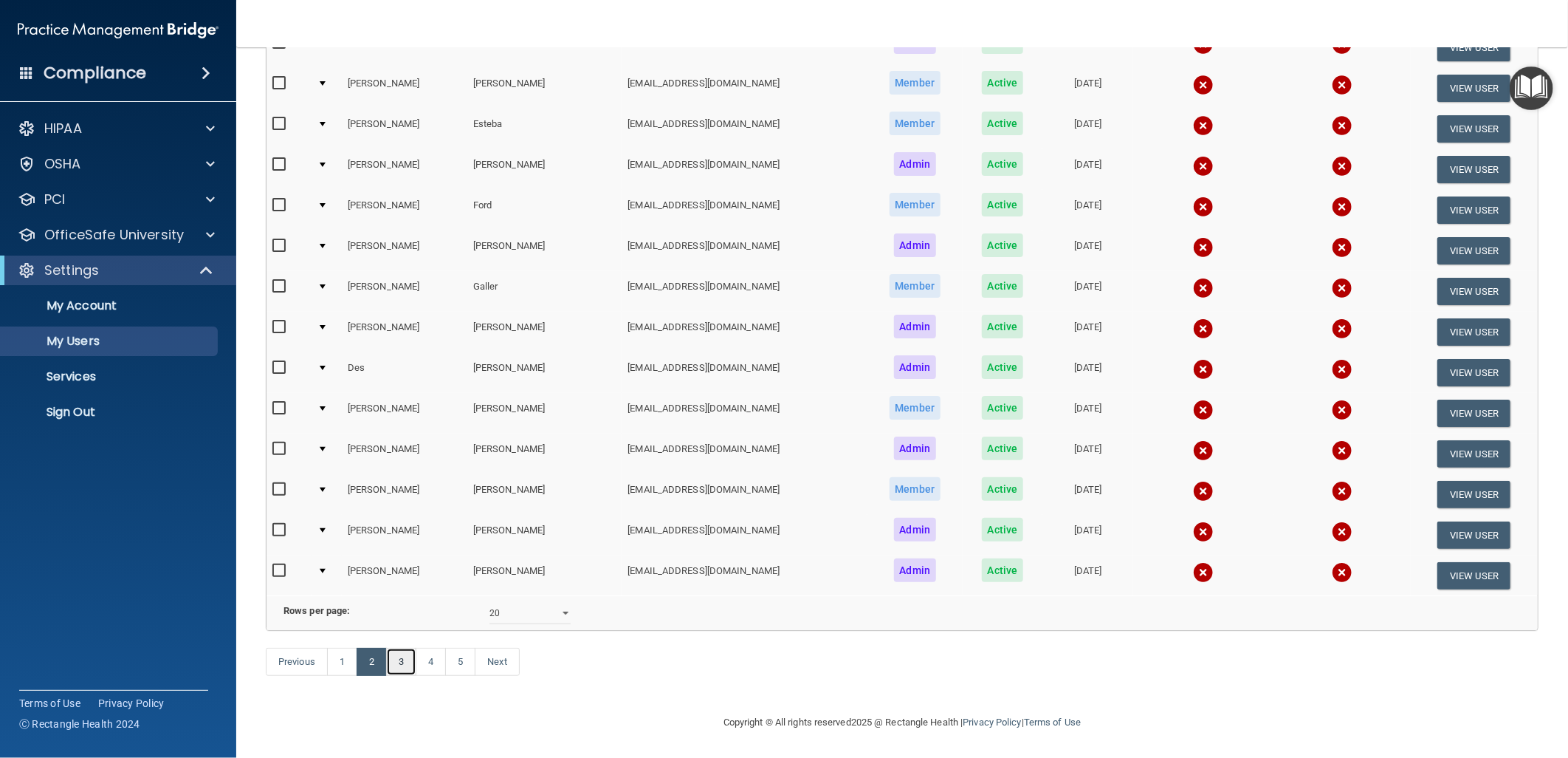
click at [396, 673] on link "3" at bounding box center [401, 661] width 30 height 28
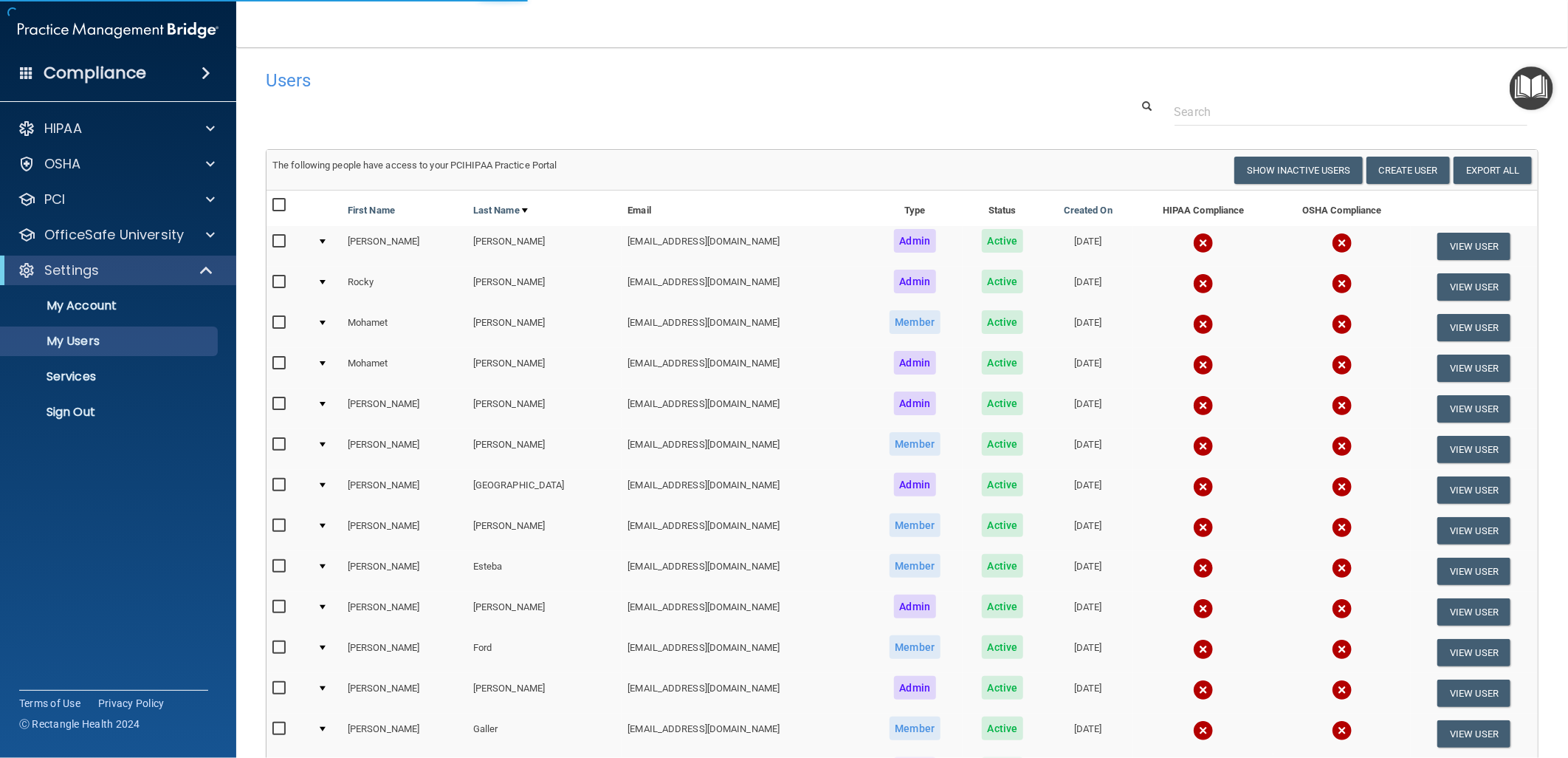
select select "20"
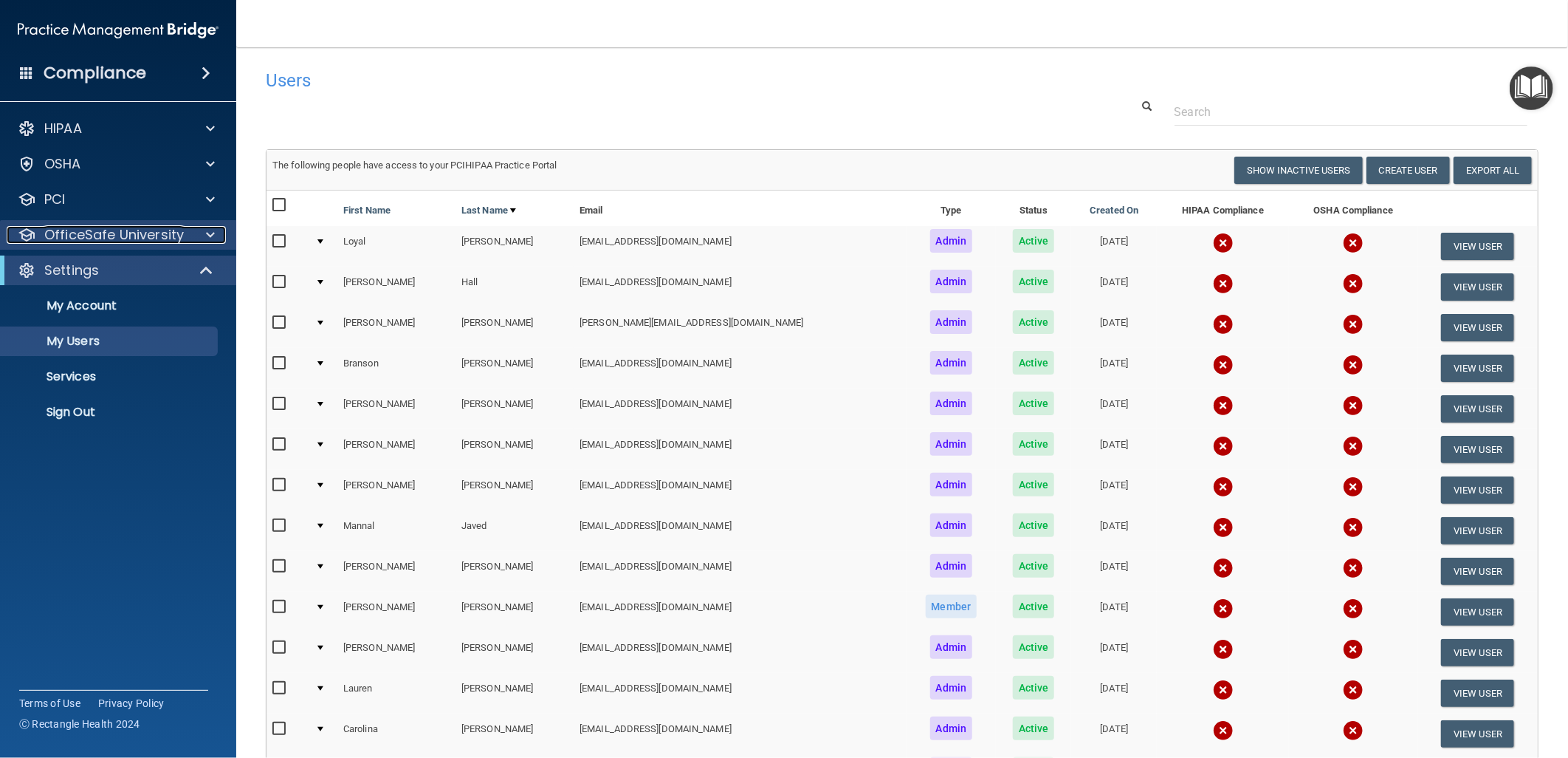
click at [160, 233] on p "OfficeSafe University" at bounding box center [114, 234] width 140 height 18
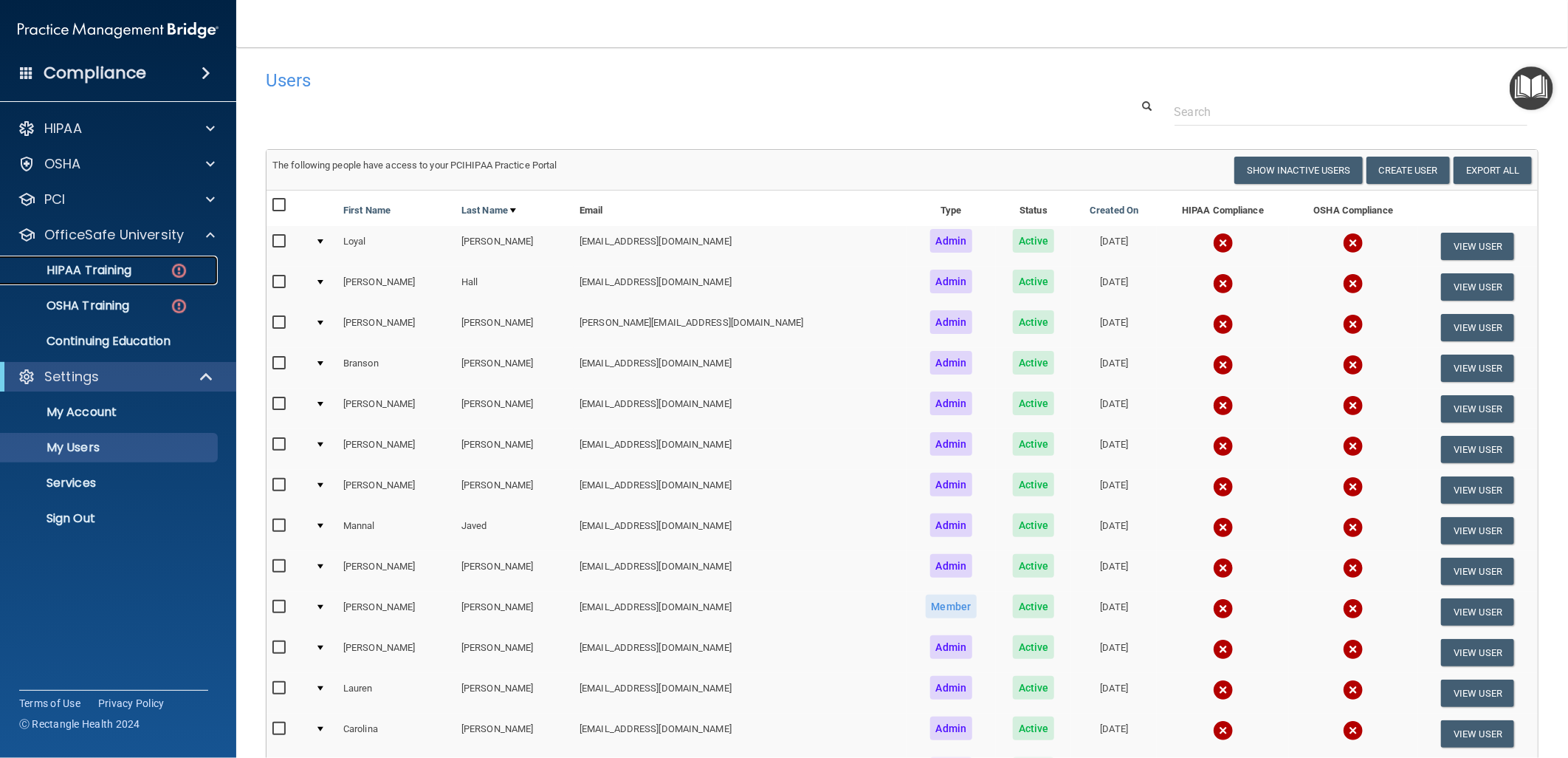
click at [105, 270] on p "HIPAA Training" at bounding box center [70, 270] width 122 height 15
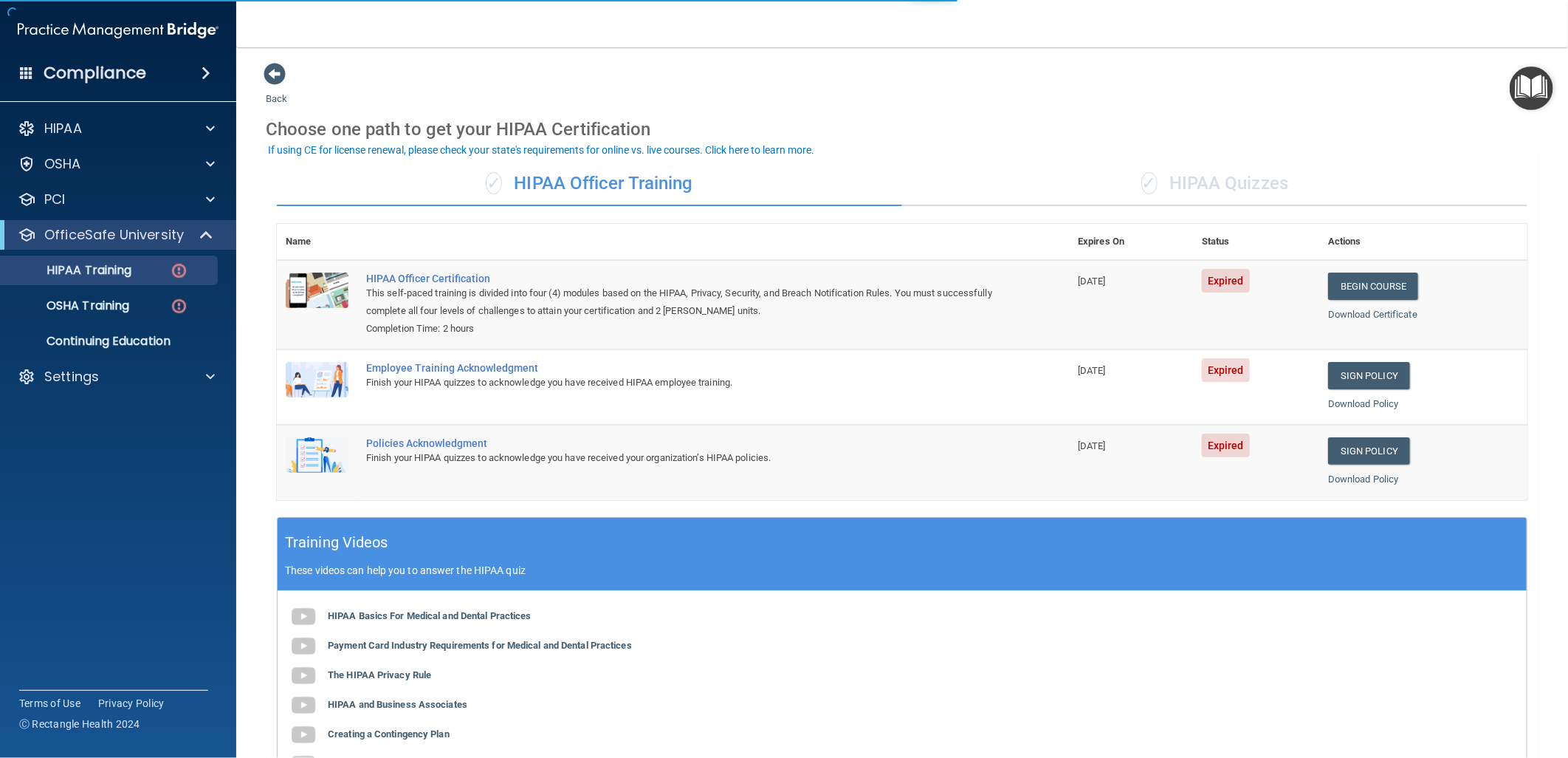
click at [1214, 183] on div "✓ HIPAA Quizzes" at bounding box center [1215, 184] width 625 height 45
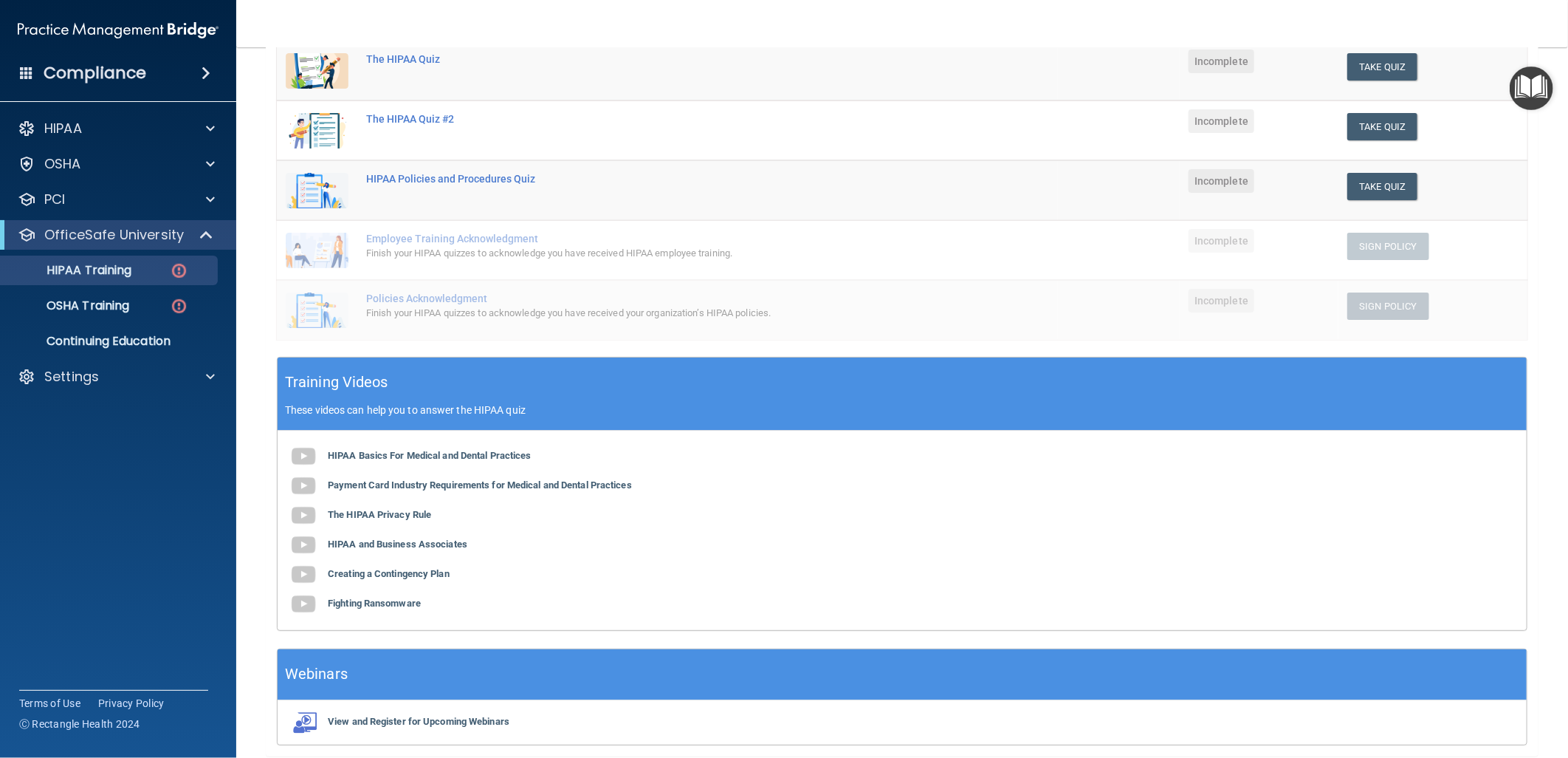
scroll to position [275, 0]
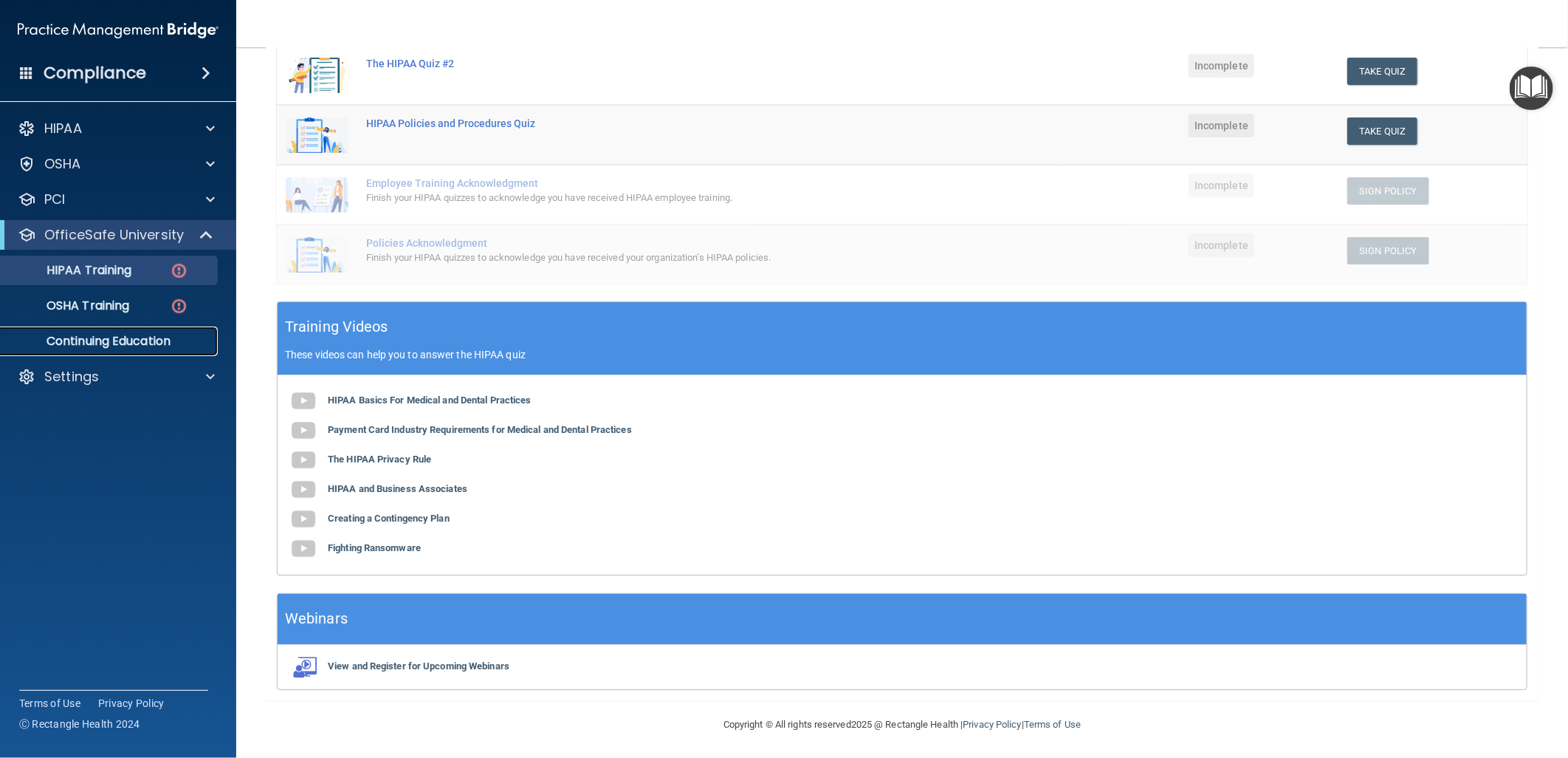
click at [105, 336] on p "Continuing Education" at bounding box center [110, 341] width 201 height 15
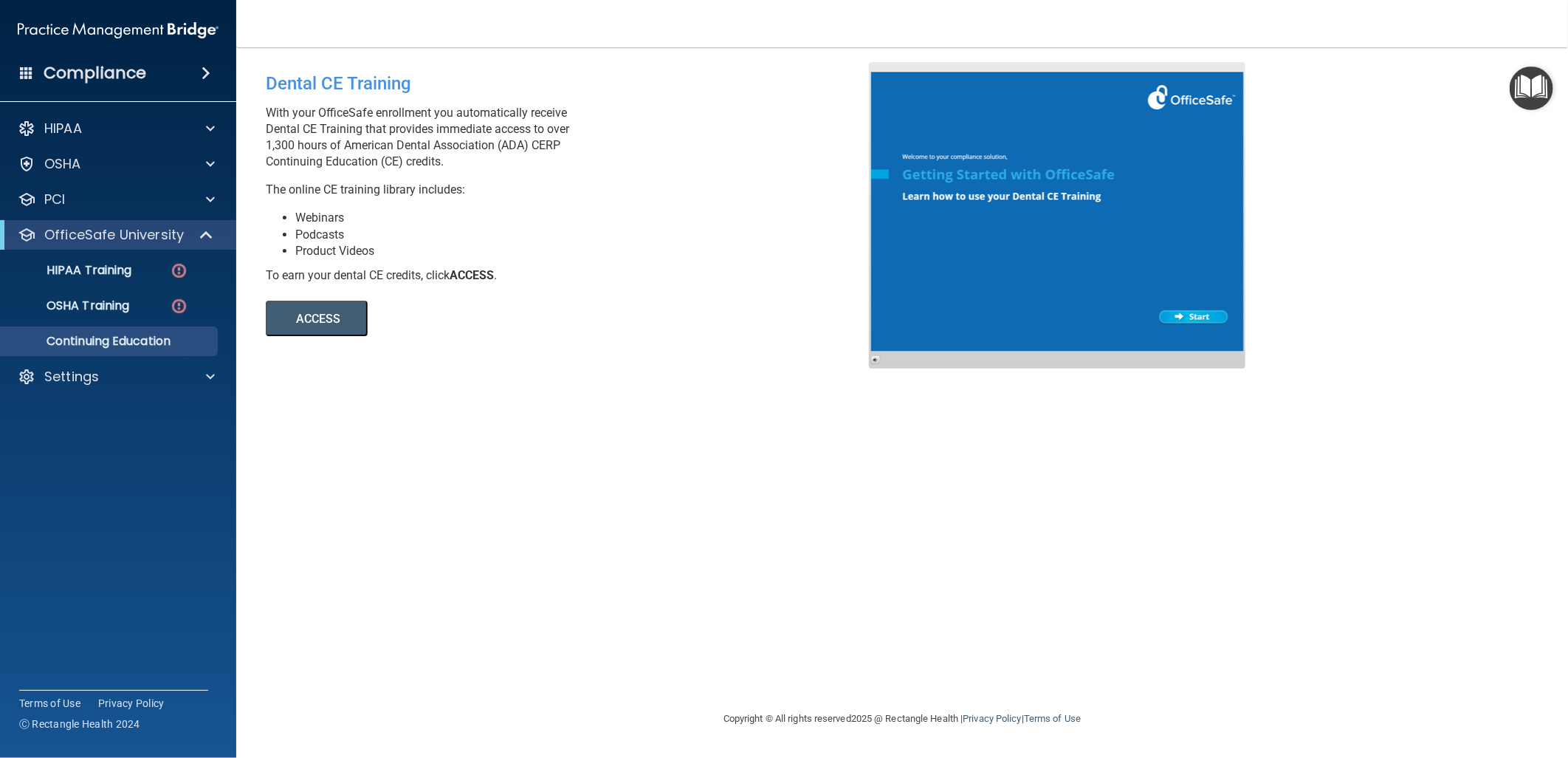
click at [305, 293] on div "ACCESS ACCESS" at bounding box center [468, 309] width 404 height 52
click at [309, 323] on button "ACCESS" at bounding box center [316, 318] width 102 height 35
click at [92, 123] on div "HIPAA" at bounding box center [98, 128] width 183 height 18
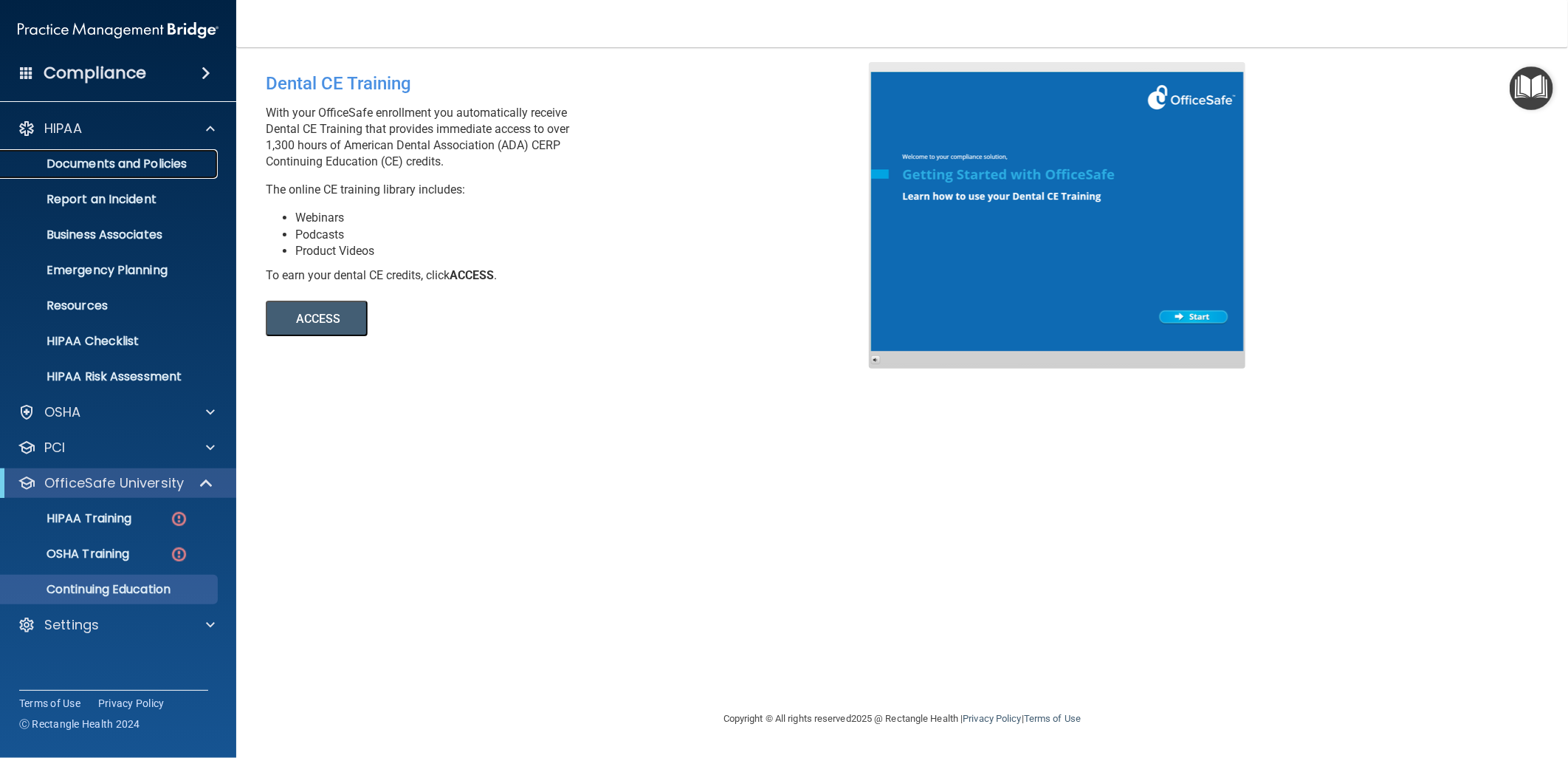
click at [134, 170] on p "Documents and Policies" at bounding box center [110, 164] width 201 height 15
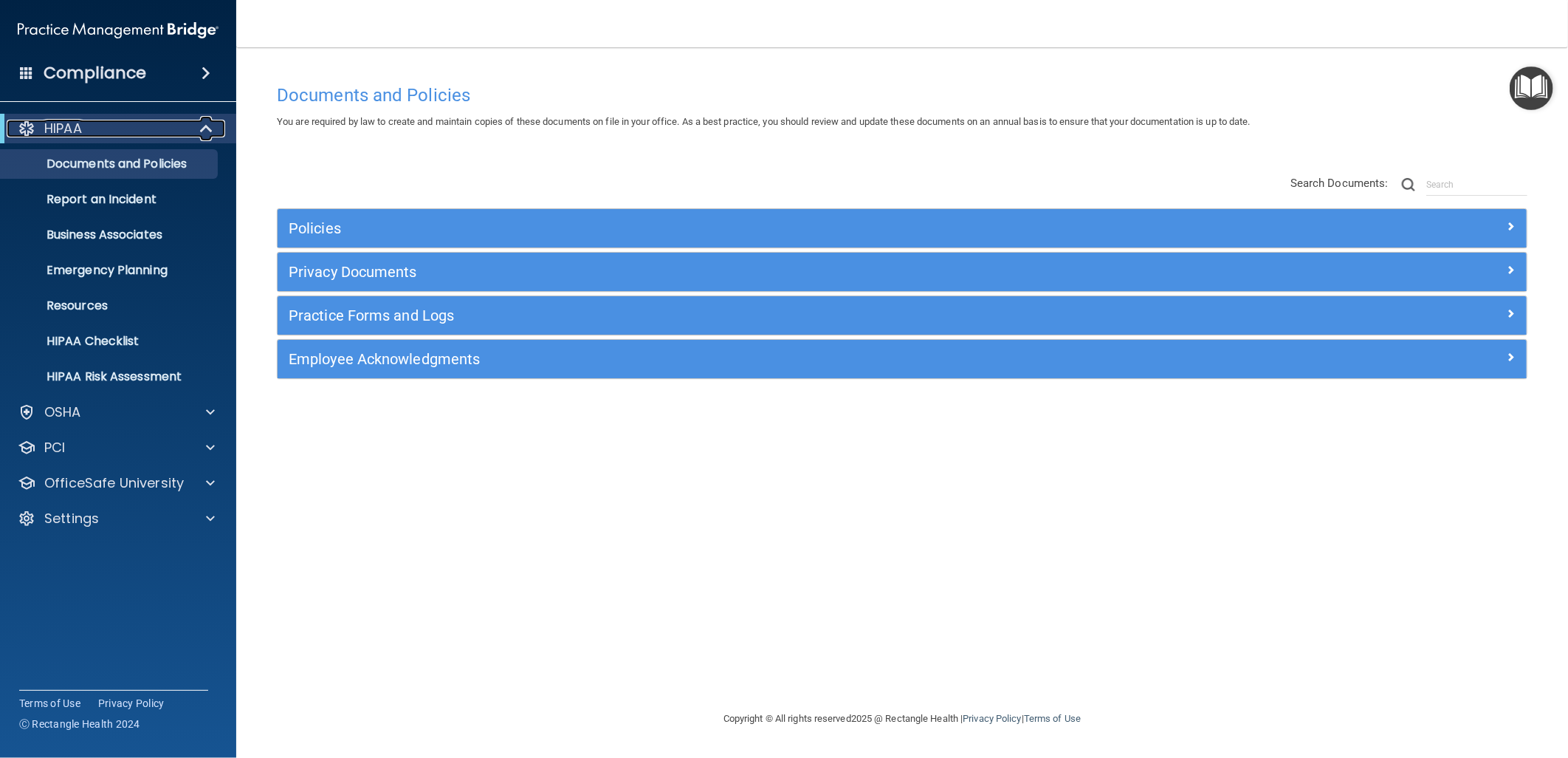
click at [180, 127] on div "HIPAA" at bounding box center [98, 128] width 182 height 18
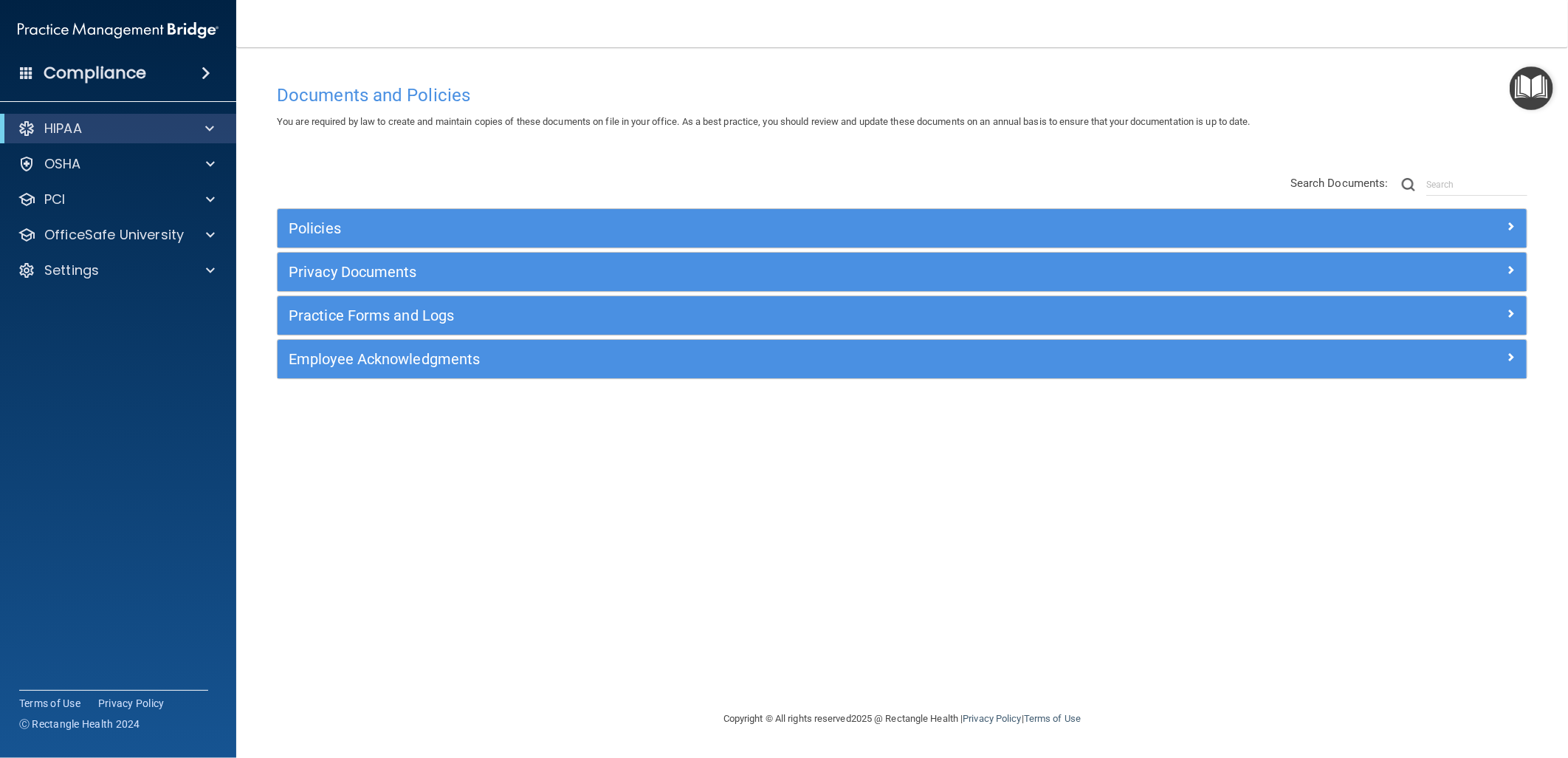
click at [182, 72] on div "Compliance" at bounding box center [118, 73] width 237 height 32
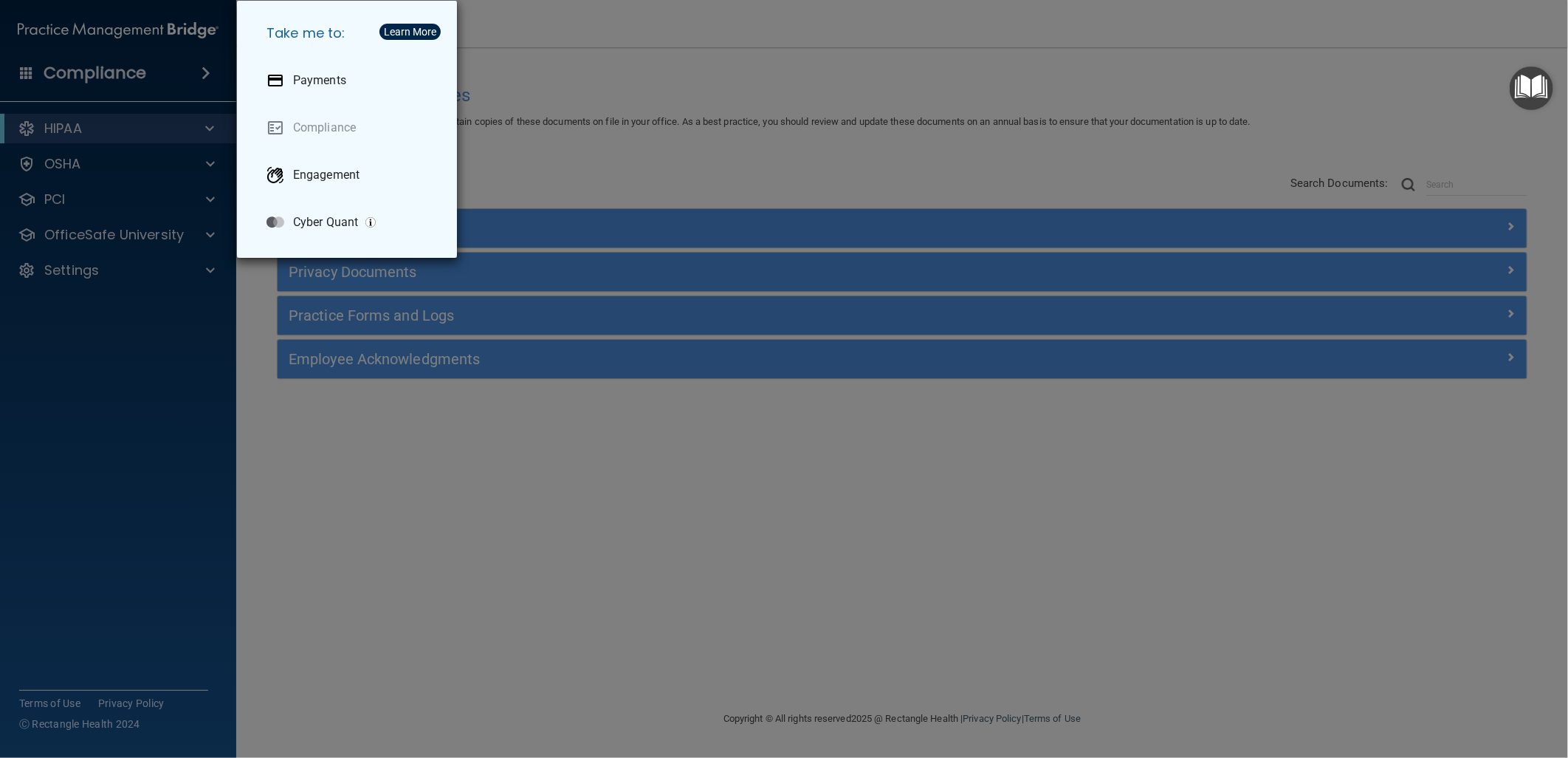
click at [673, 115] on div "Take me to: Payments Compliance Engagement Cyber Quant" at bounding box center [784, 379] width 1568 height 758
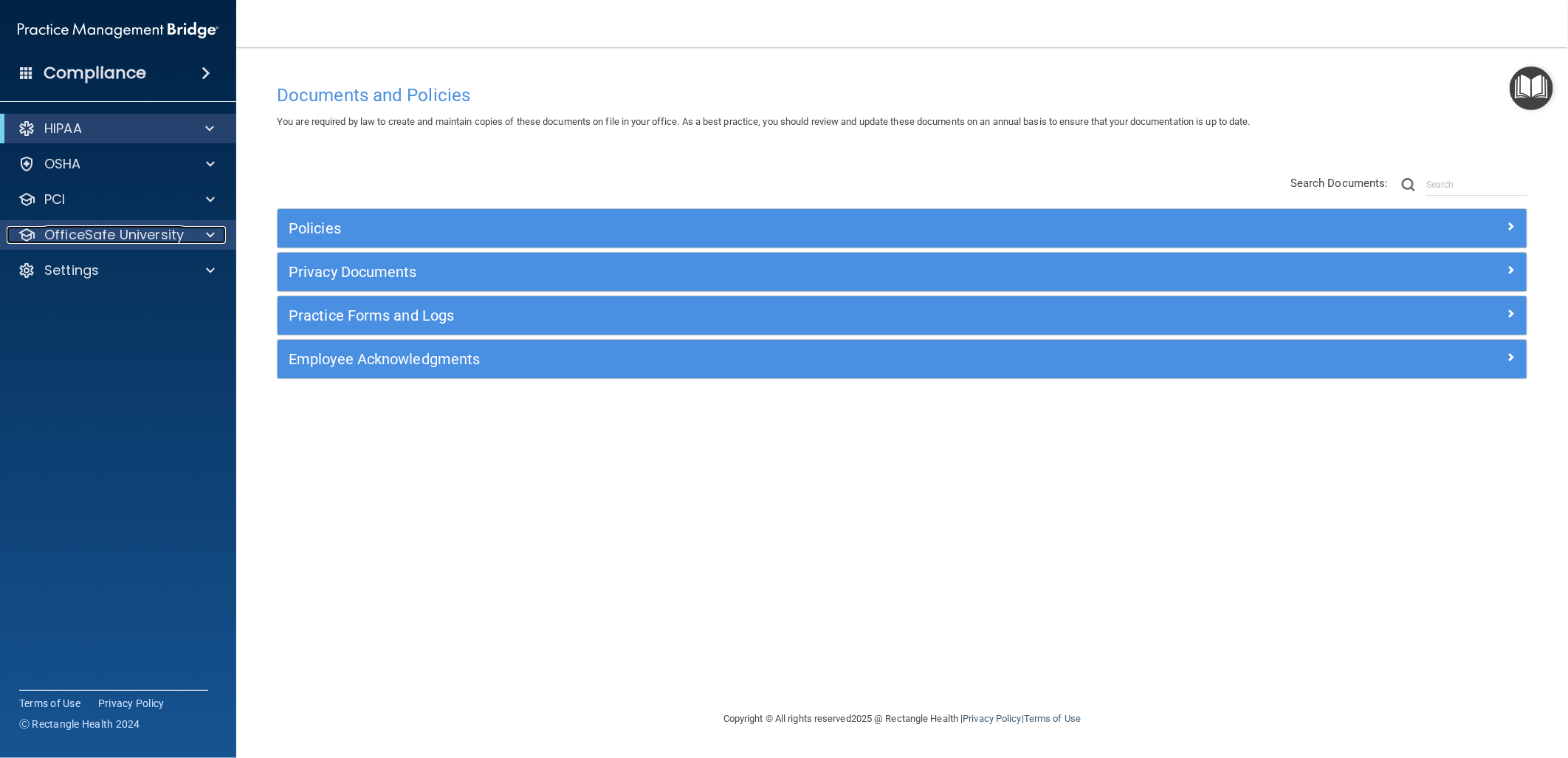
click at [168, 230] on p "OfficeSafe University" at bounding box center [114, 234] width 140 height 18
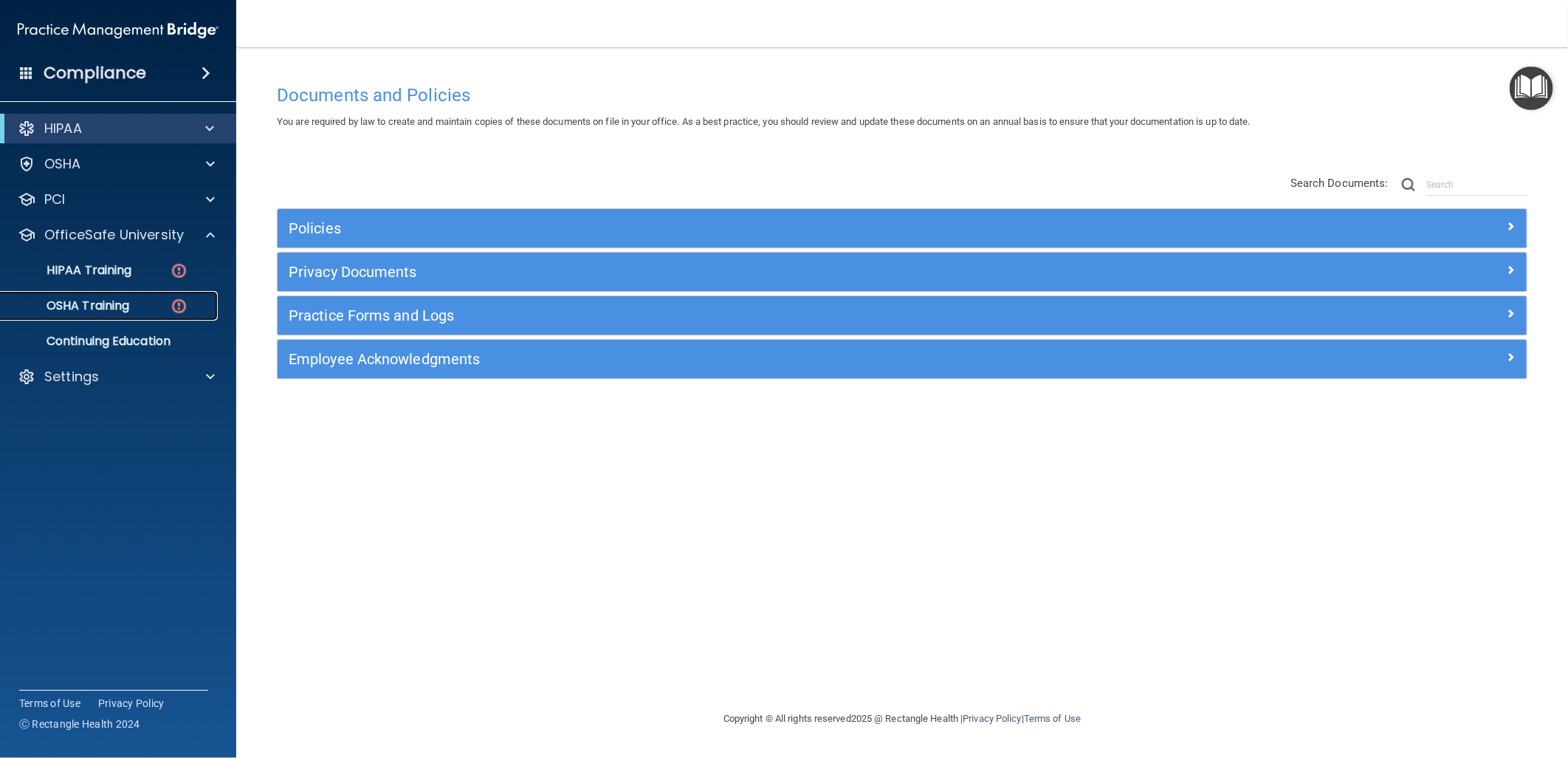
click at [129, 307] on p "OSHA Training" at bounding box center [69, 305] width 120 height 15
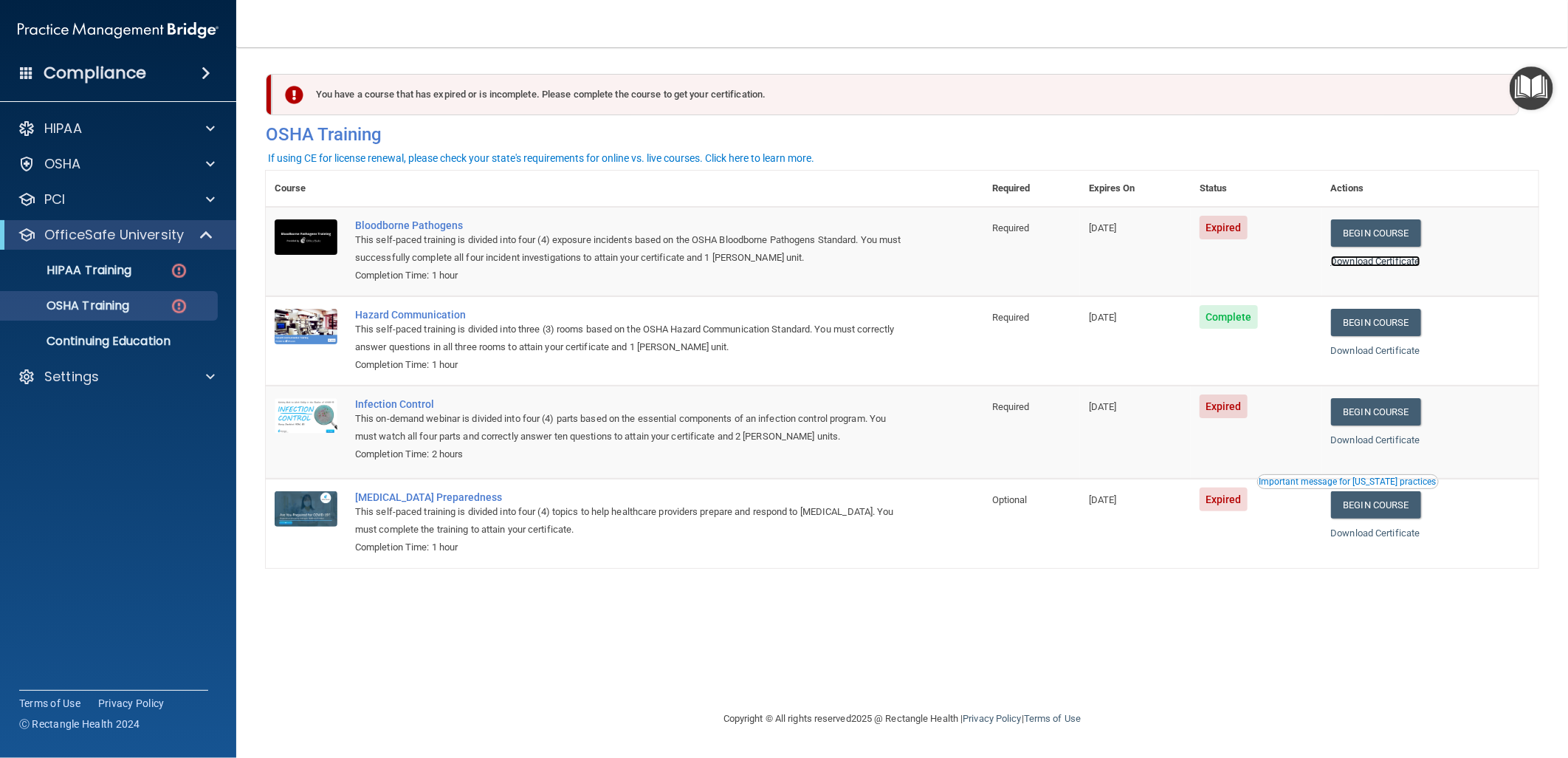
click at [1421, 260] on link "Download Certificate" at bounding box center [1376, 261] width 89 height 11
